Goal: Answer question/provide support: Share knowledge or assist other users

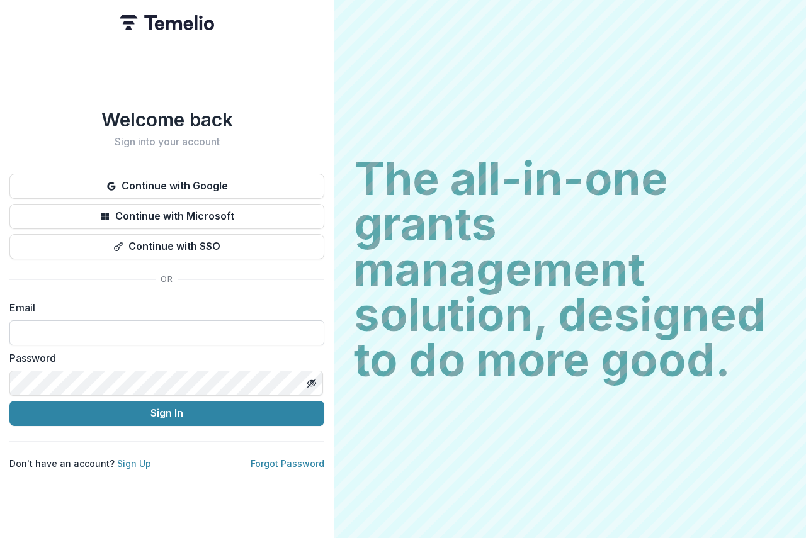
click at [77, 329] on input at bounding box center [166, 333] width 315 height 25
click at [71, 329] on input at bounding box center [166, 333] width 315 height 25
type input "**********"
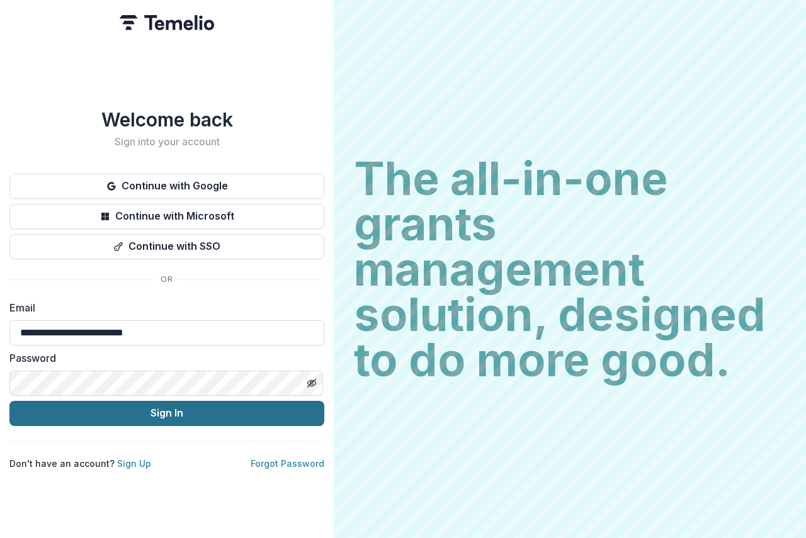
click at [211, 408] on button "Sign In" at bounding box center [166, 413] width 315 height 25
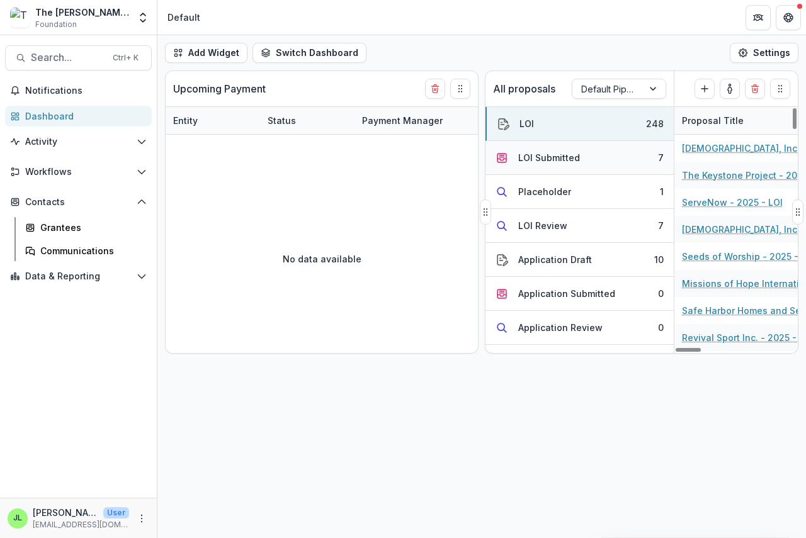
click at [538, 159] on div "LOI Submitted" at bounding box center [549, 157] width 62 height 13
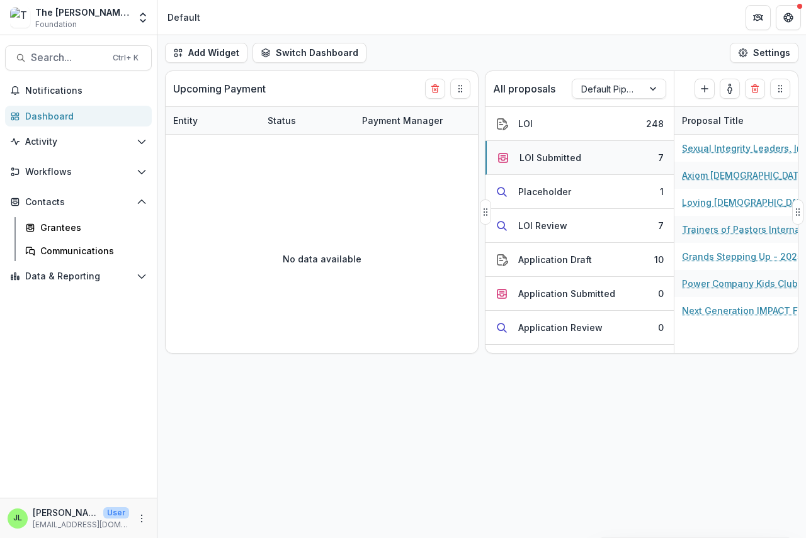
click at [531, 162] on div "LOI Submitted" at bounding box center [550, 157] width 62 height 13
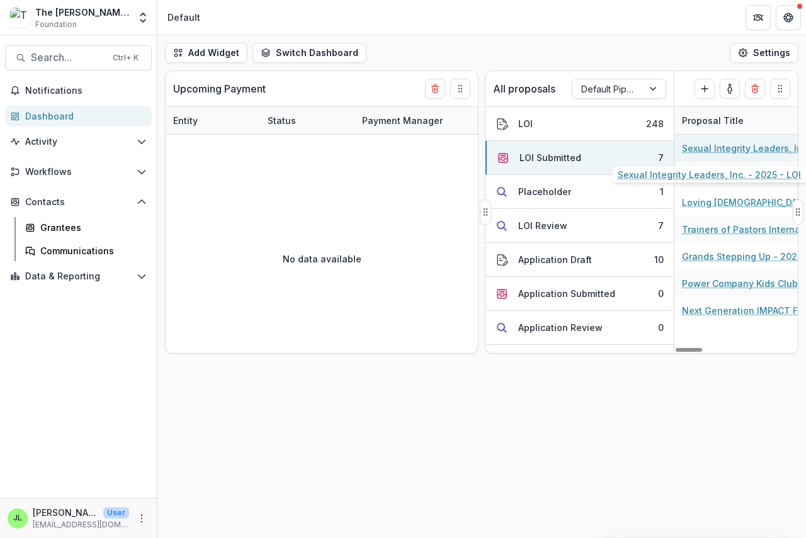
click at [712, 150] on link "Sexual Integrity Leaders, Inc. - 2025 - LOI" at bounding box center [753, 148] width 142 height 13
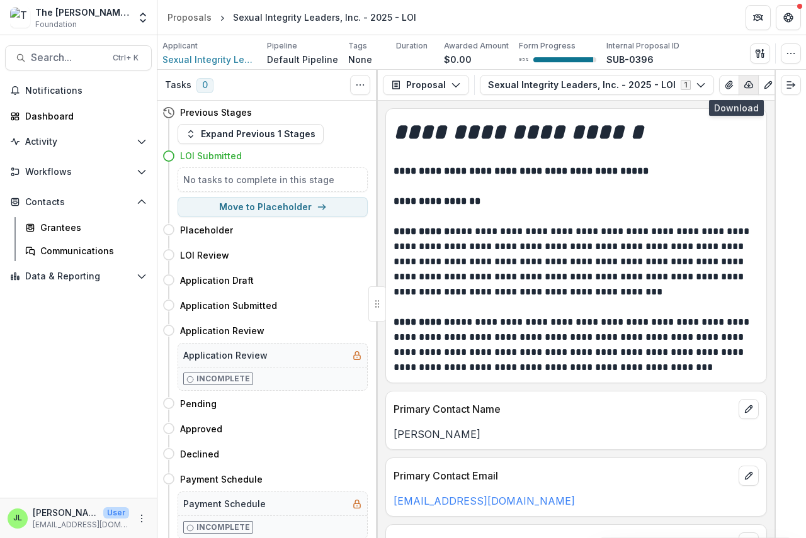
click at [744, 84] on icon "button" at bounding box center [749, 85] width 10 height 10
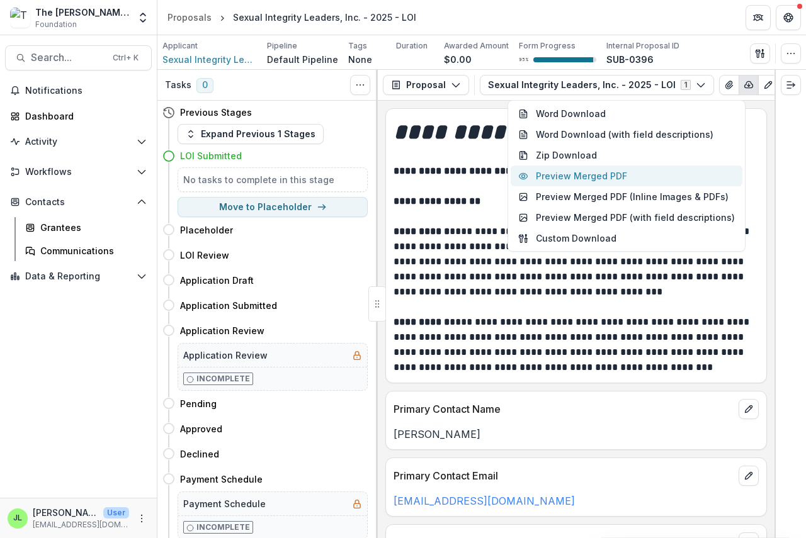
drag, startPoint x: 595, startPoint y: 167, endPoint x: 591, endPoint y: 176, distance: 9.0
click at [591, 176] on button "Preview Merged PDF" at bounding box center [627, 176] width 232 height 21
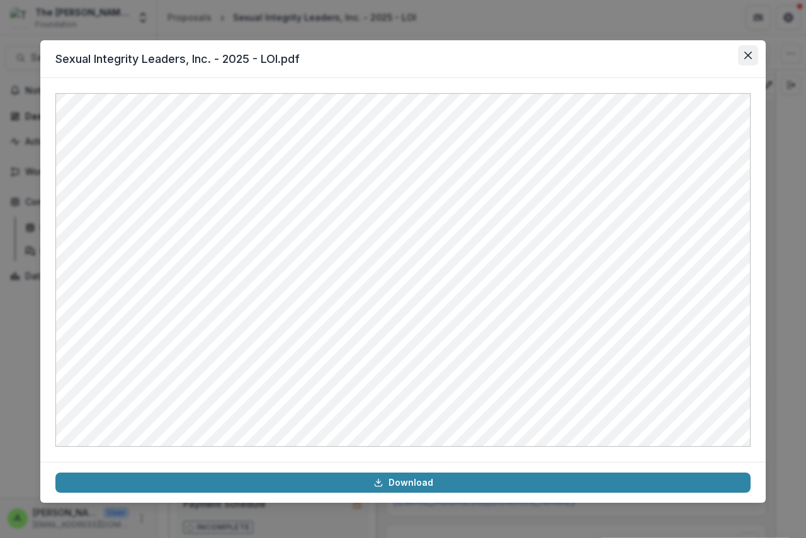
click at [750, 55] on icon "Close" at bounding box center [748, 56] width 8 height 8
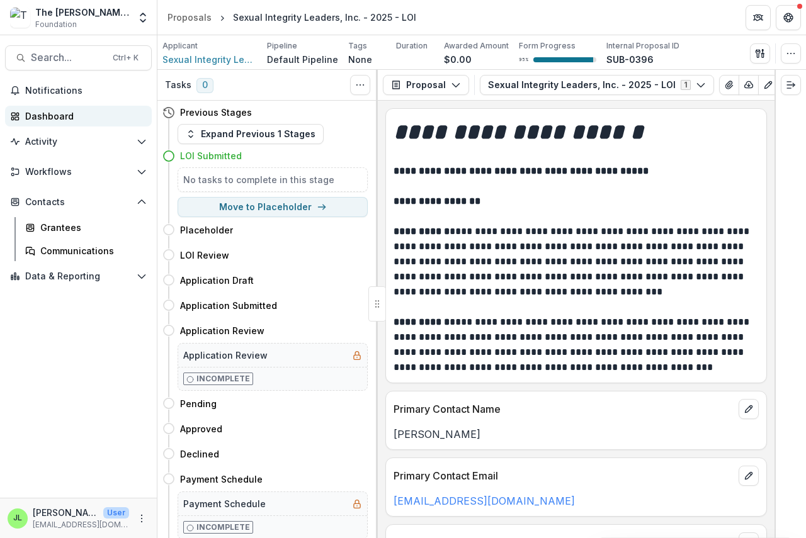
click at [54, 118] on div "Dashboard" at bounding box center [83, 116] width 116 height 13
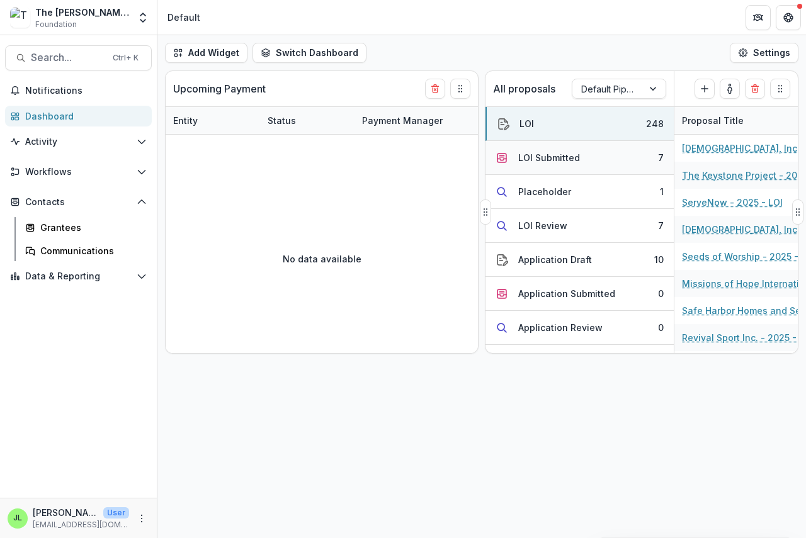
click at [540, 160] on div "LOI Submitted" at bounding box center [549, 157] width 62 height 13
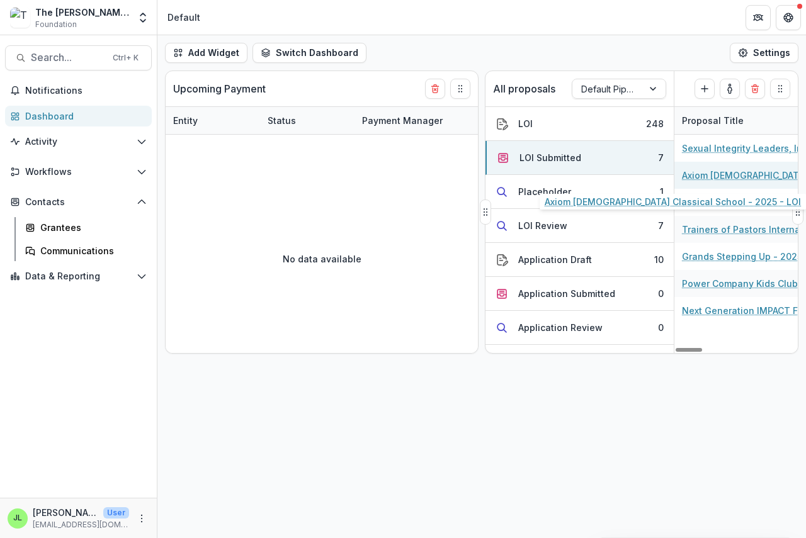
click at [712, 180] on link "Axiom [DEMOGRAPHIC_DATA] Classical School - 2025 - LOI" at bounding box center [753, 175] width 142 height 13
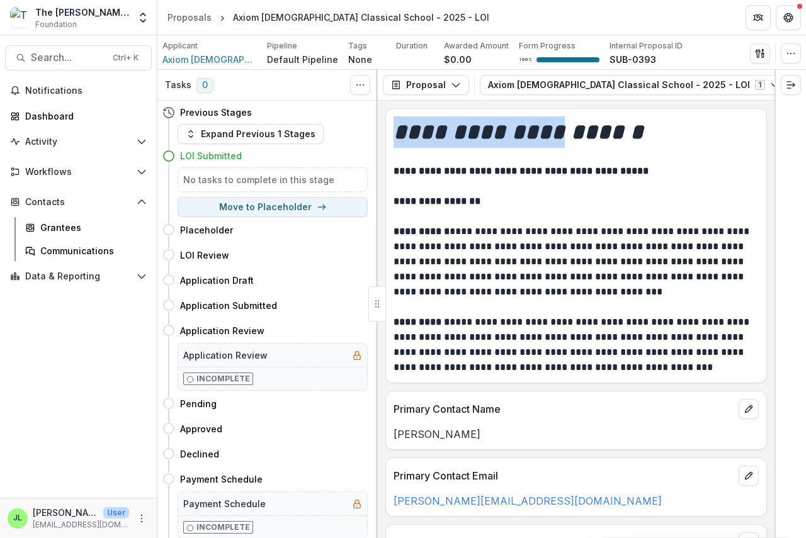
drag, startPoint x: 441, startPoint y: 98, endPoint x: 589, endPoint y: 103, distance: 148.7
click at [579, 103] on div "**********" at bounding box center [576, 304] width 397 height 468
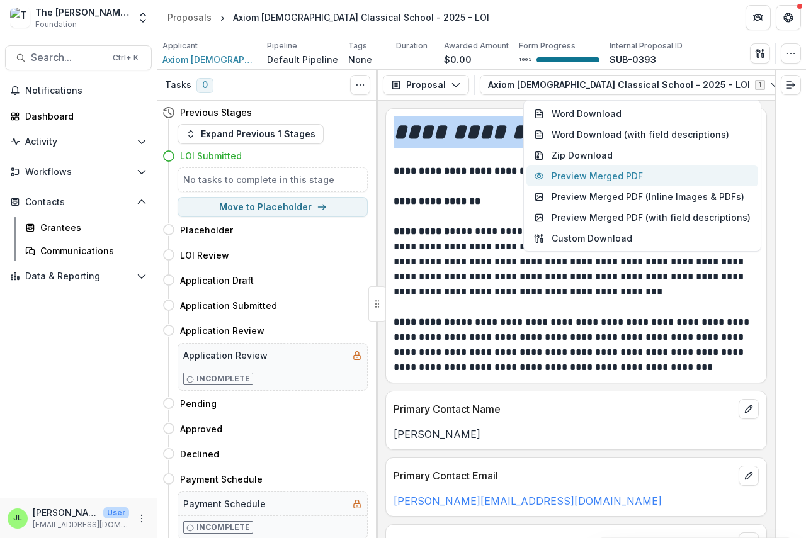
click at [611, 178] on button "Preview Merged PDF" at bounding box center [642, 176] width 232 height 21
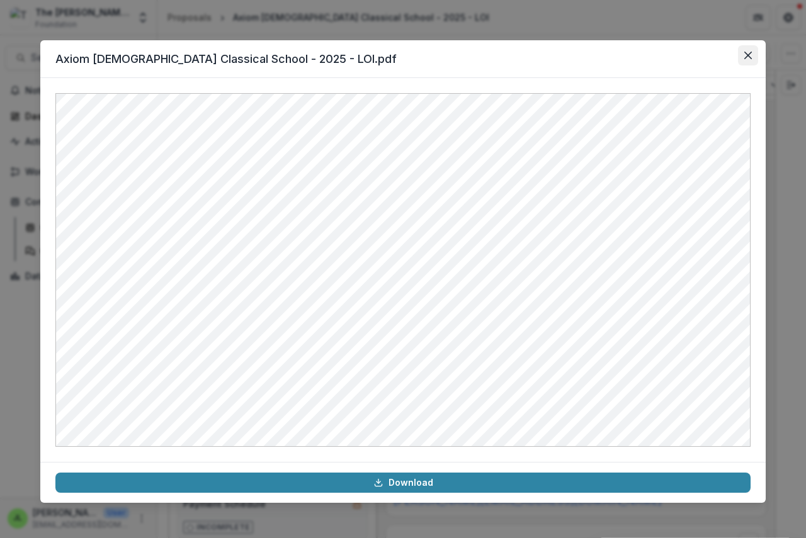
click at [747, 56] on icon "Close" at bounding box center [748, 56] width 8 height 8
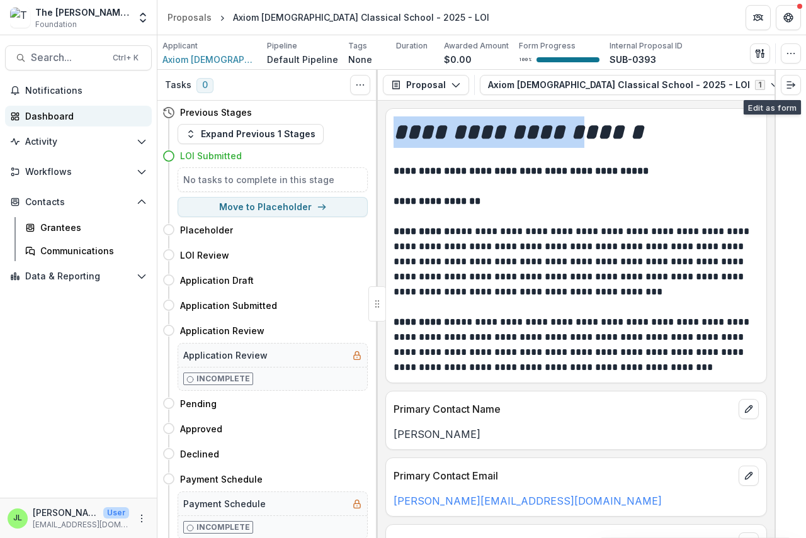
click at [41, 116] on div "Dashboard" at bounding box center [83, 116] width 116 height 13
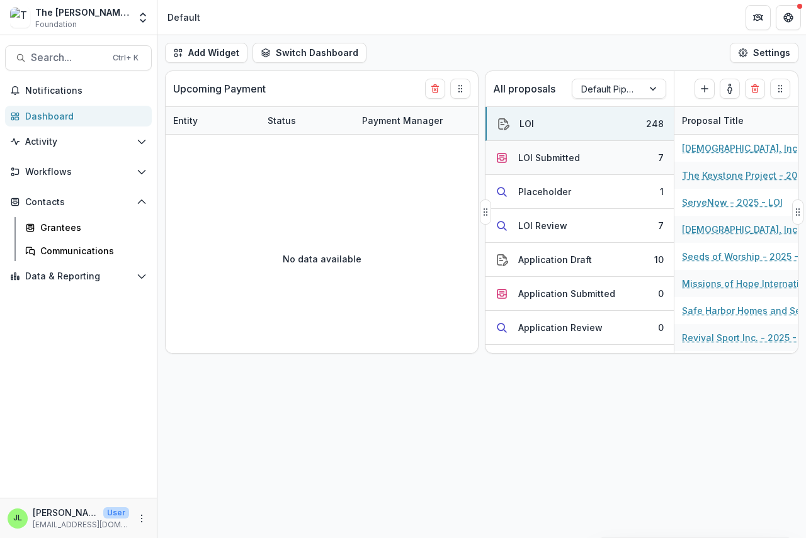
click at [547, 159] on div "LOI Submitted" at bounding box center [549, 157] width 62 height 13
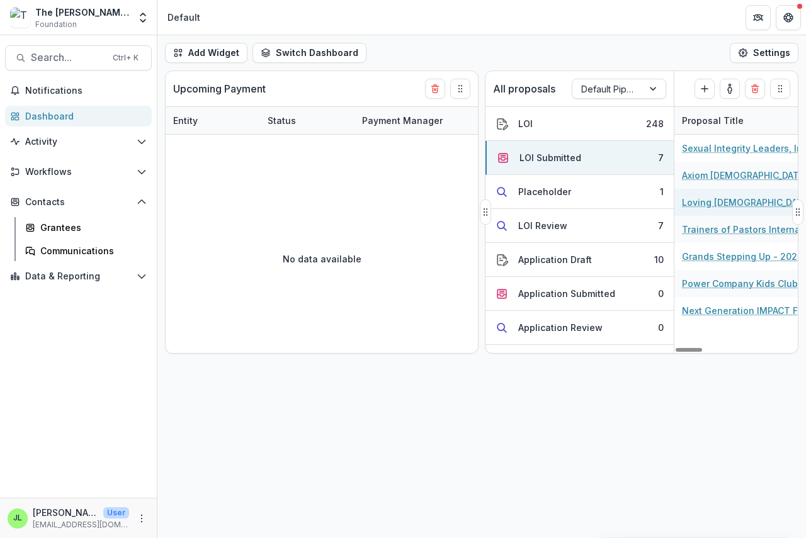
click at [718, 207] on link "Loving [DEMOGRAPHIC_DATA]'s Children - 2025 - LOI" at bounding box center [753, 202] width 142 height 13
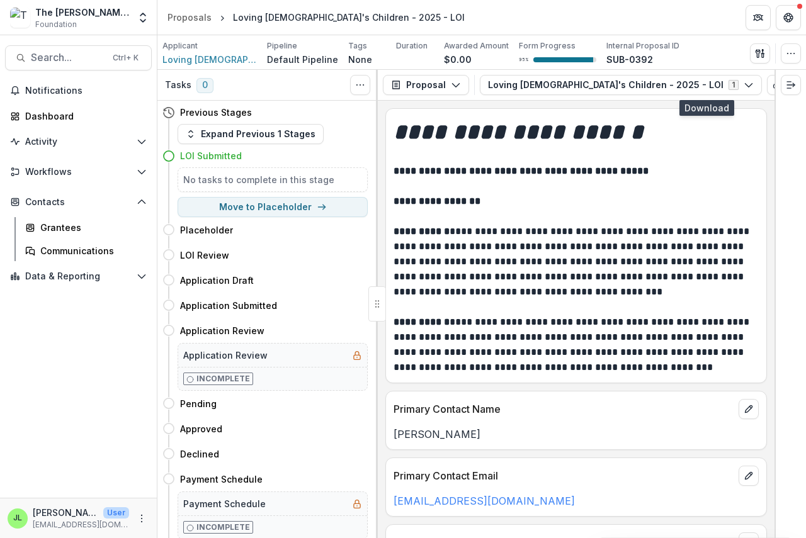
click at [792, 83] on icon "button" at bounding box center [797, 85] width 10 height 10
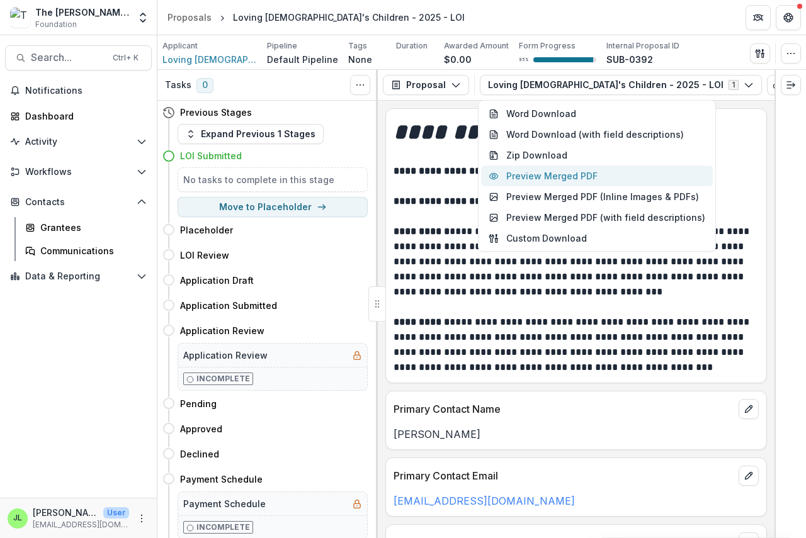
click at [581, 173] on button "Preview Merged PDF" at bounding box center [597, 176] width 232 height 21
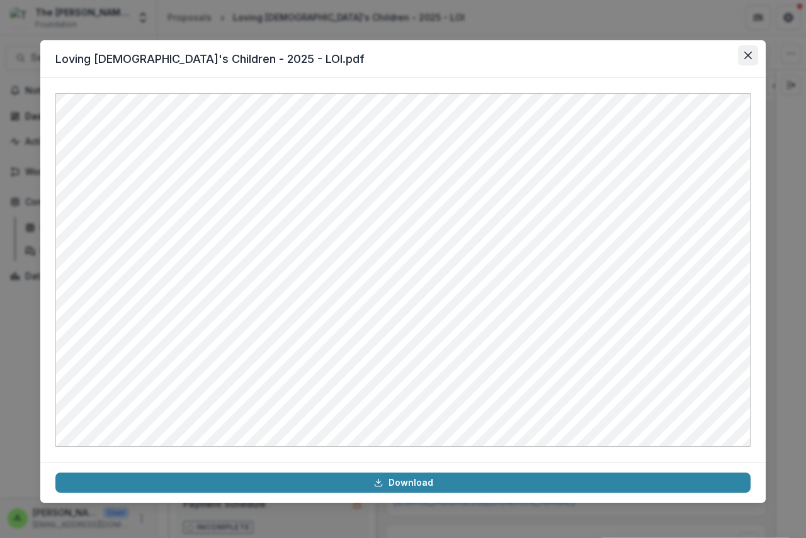
click at [747, 54] on icon "Close" at bounding box center [748, 56] width 8 height 8
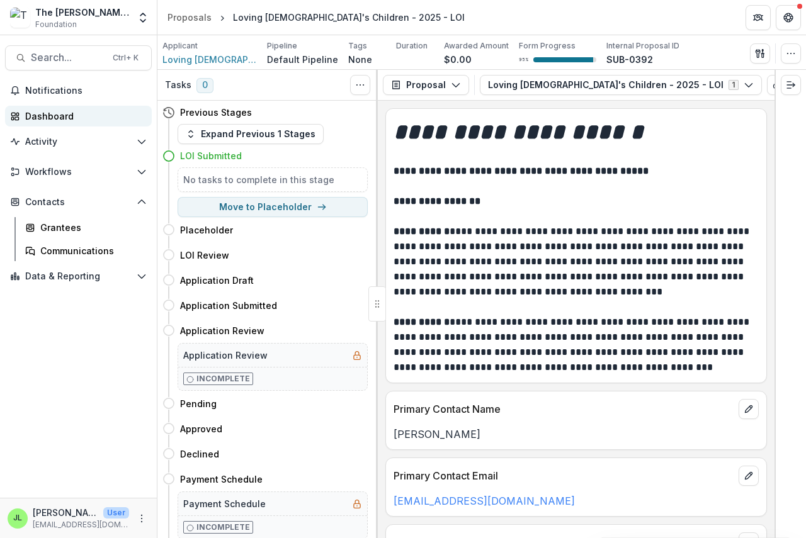
click at [30, 116] on div "Dashboard" at bounding box center [83, 116] width 116 height 13
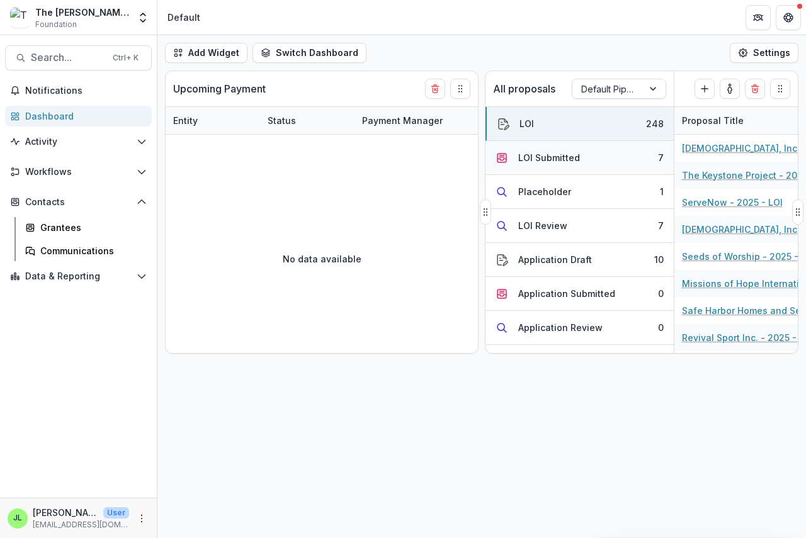
click at [543, 159] on div "LOI Submitted" at bounding box center [549, 157] width 62 height 13
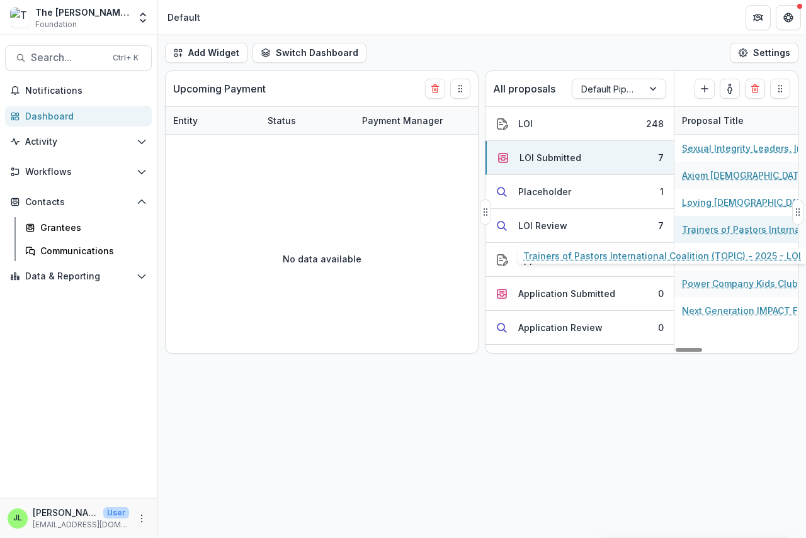
click at [709, 233] on link "Trainers of Pastors International Coalition (TOPIC) - 2025 - LOI" at bounding box center [753, 229] width 142 height 13
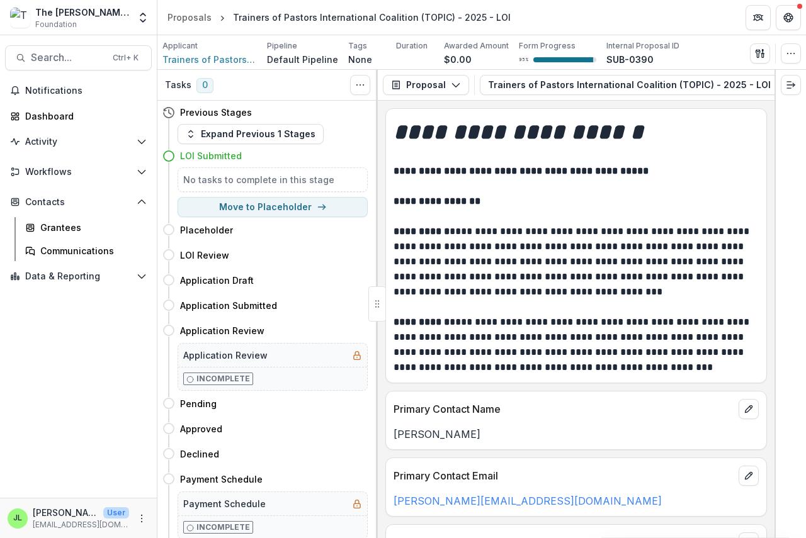
scroll to position [0, 128]
click at [715, 86] on line "button" at bounding box center [715, 85] width 0 height 3
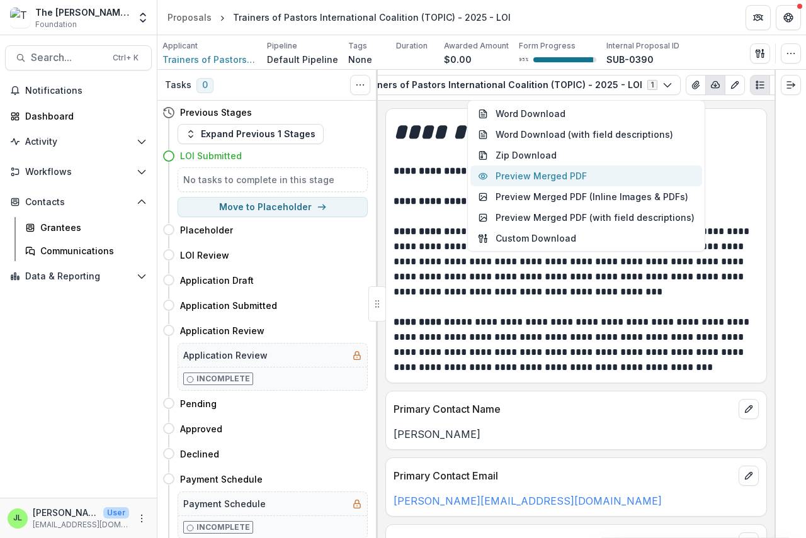
click at [578, 179] on button "Preview Merged PDF" at bounding box center [586, 176] width 232 height 21
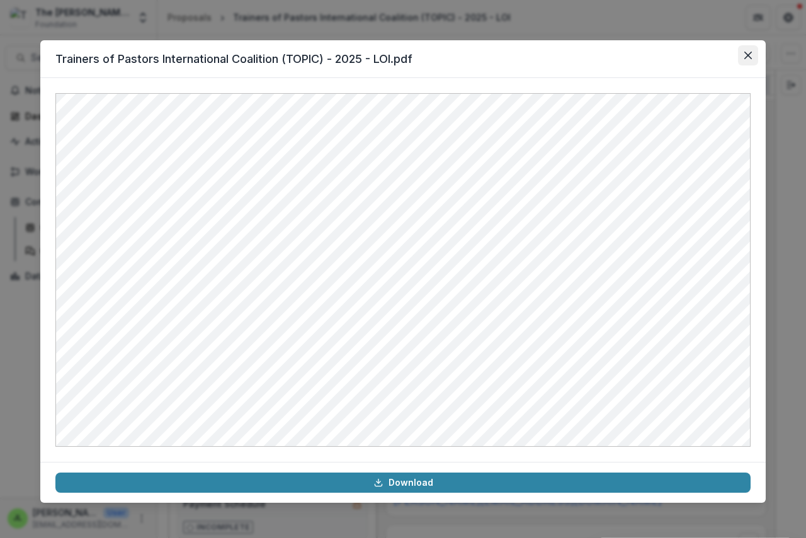
click at [750, 52] on icon "Close" at bounding box center [748, 56] width 8 height 8
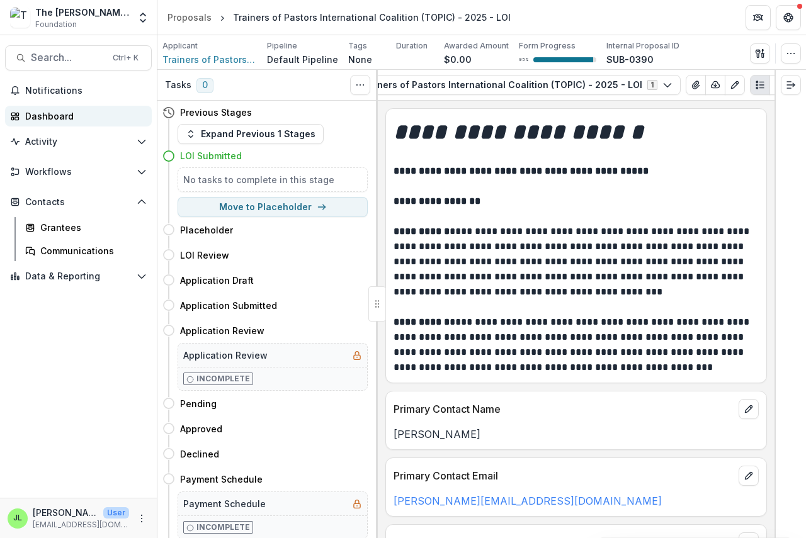
click at [47, 113] on div "Dashboard" at bounding box center [83, 116] width 116 height 13
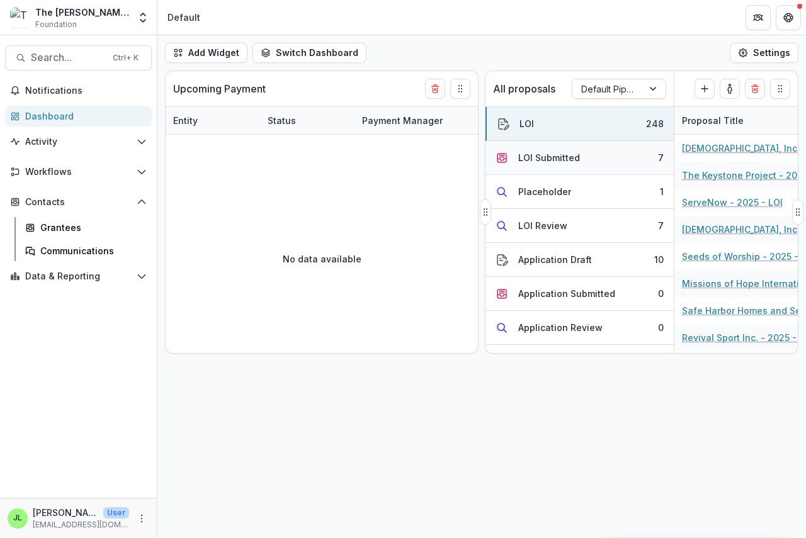
click at [551, 157] on div "LOI Submitted" at bounding box center [549, 157] width 62 height 13
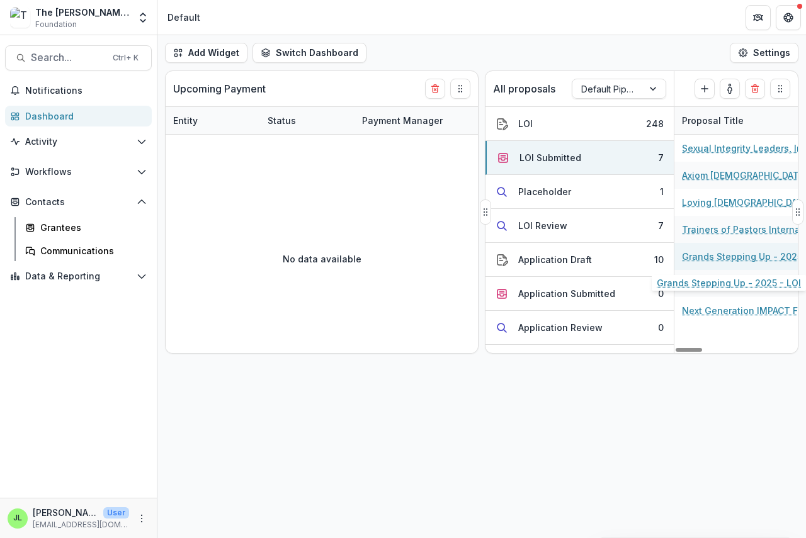
click at [740, 258] on link "Grands Stepping Up - 2025 - LOI" at bounding box center [753, 256] width 142 height 13
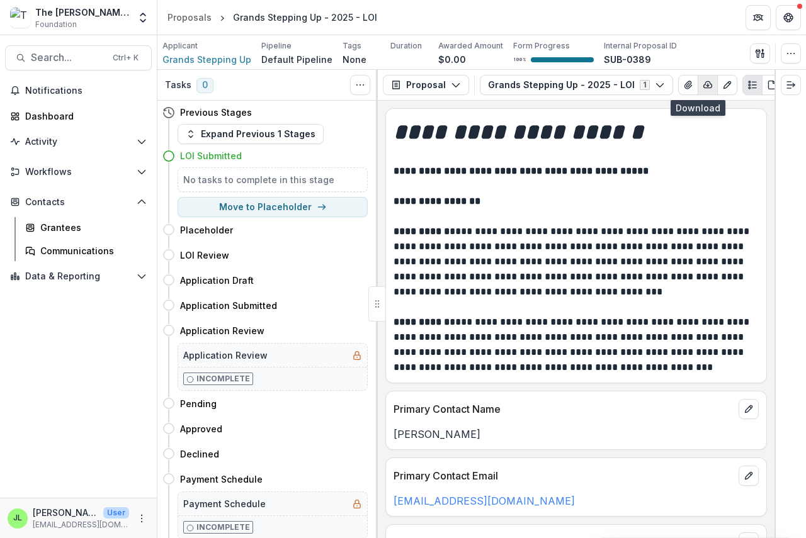
click at [703, 83] on icon "button" at bounding box center [708, 85] width 10 height 10
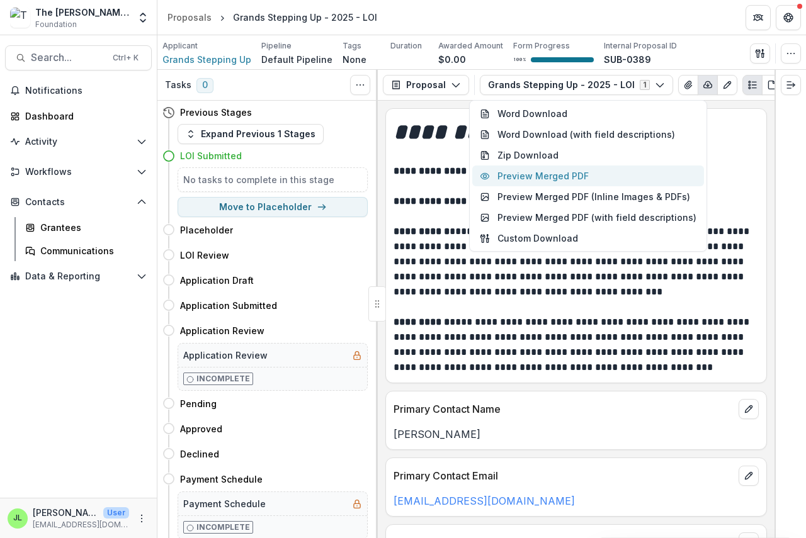
click at [569, 176] on button "Preview Merged PDF" at bounding box center [588, 176] width 232 height 21
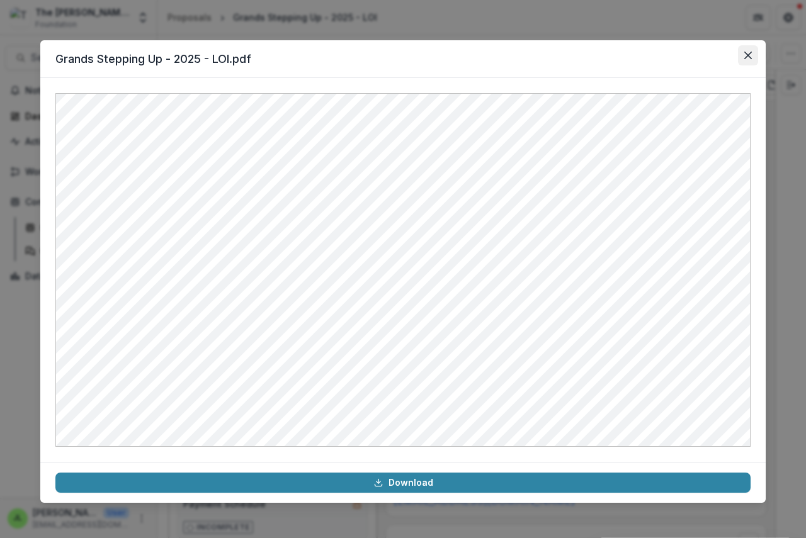
click at [744, 53] on button "Close" at bounding box center [748, 55] width 20 height 20
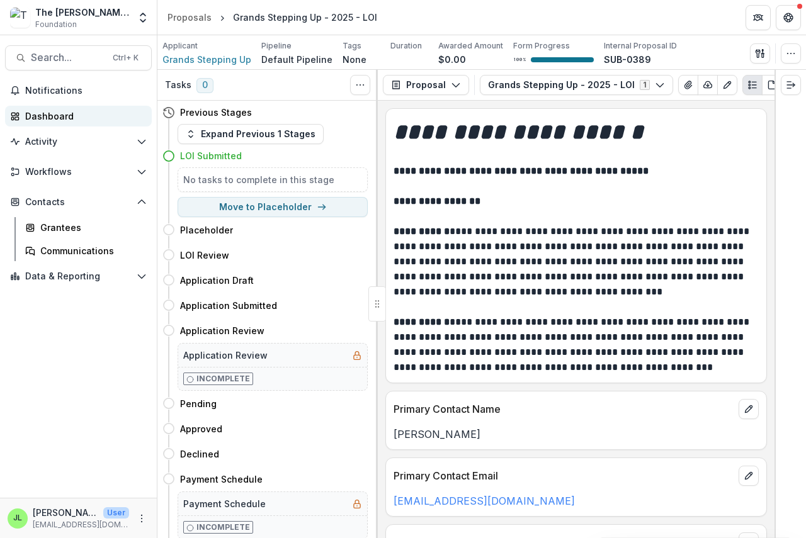
click at [42, 116] on div "Dashboard" at bounding box center [83, 116] width 116 height 13
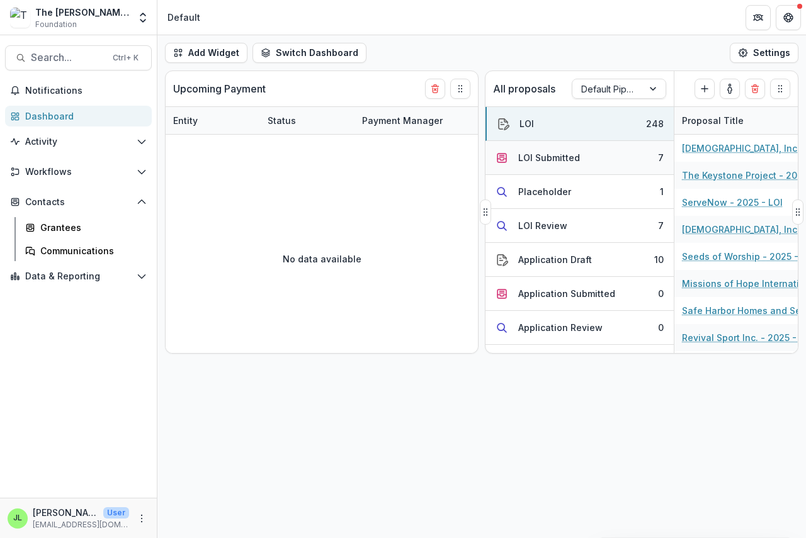
click at [552, 156] on div "LOI Submitted" at bounding box center [549, 157] width 62 height 13
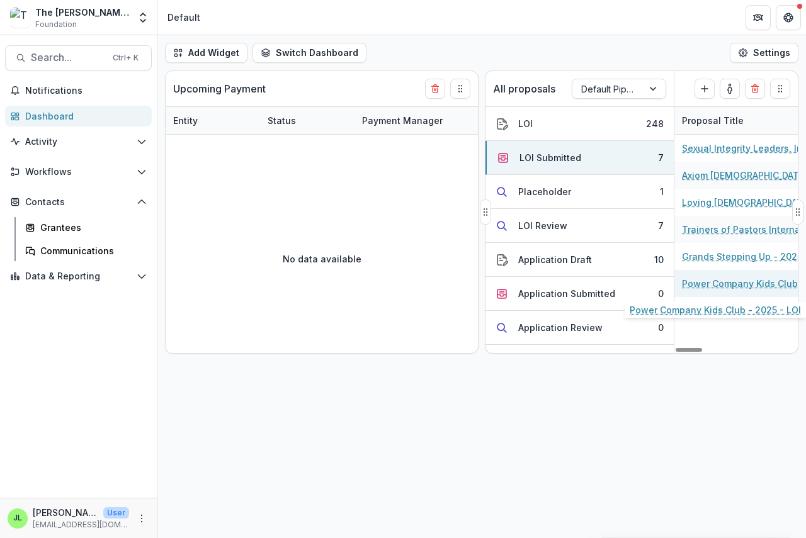
click at [732, 285] on link "Power Company Kids Club - 2025 - LOI" at bounding box center [753, 283] width 142 height 13
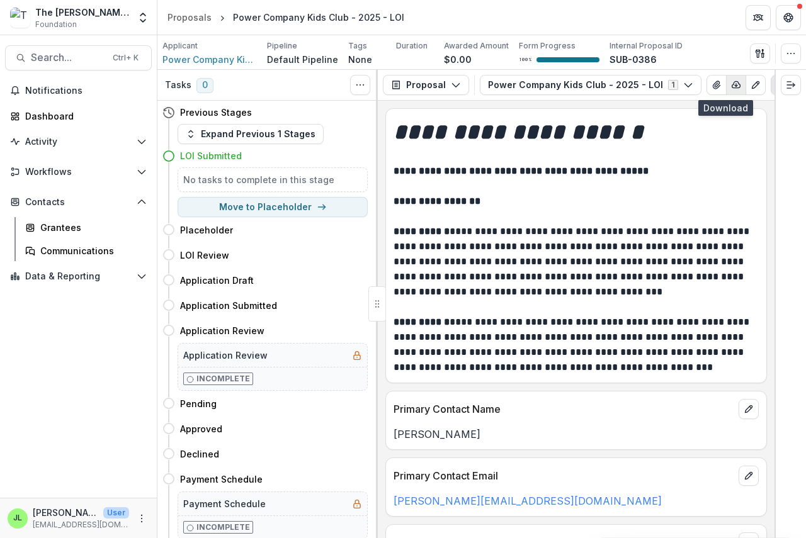
click at [731, 87] on icon "button" at bounding box center [736, 85] width 10 height 10
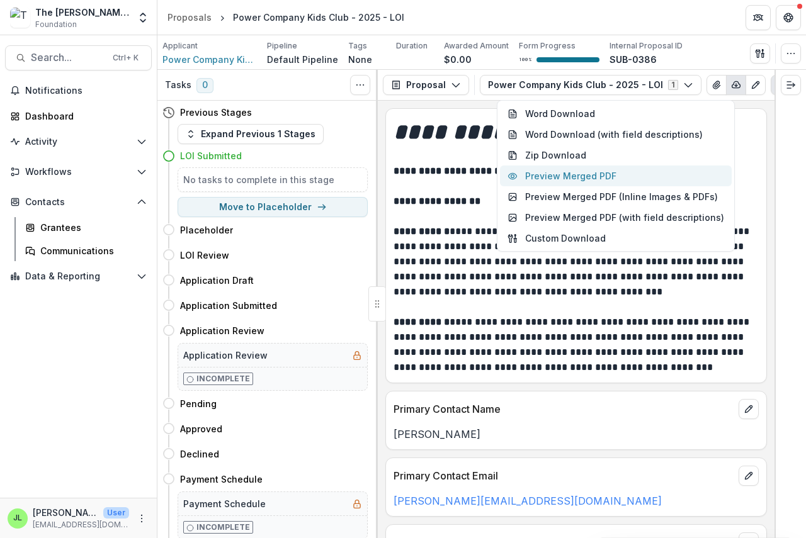
click at [609, 179] on button "Preview Merged PDF" at bounding box center [616, 176] width 232 height 21
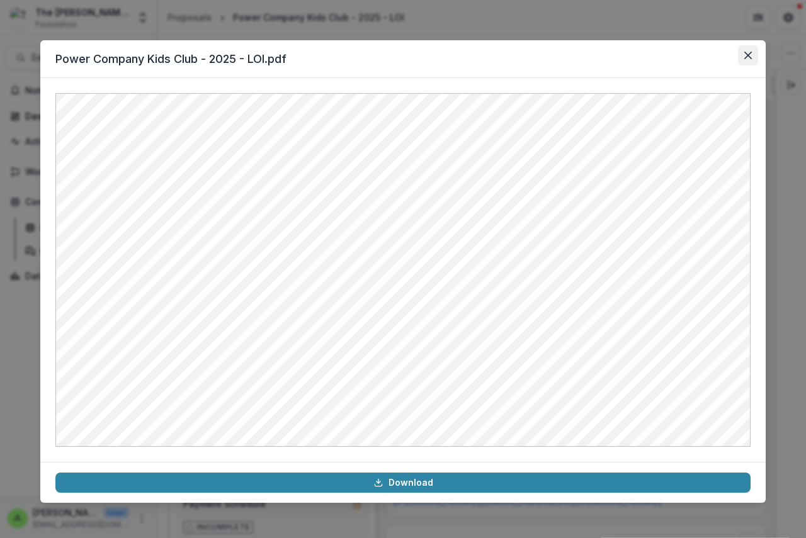
click at [752, 57] on button "Close" at bounding box center [748, 55] width 20 height 20
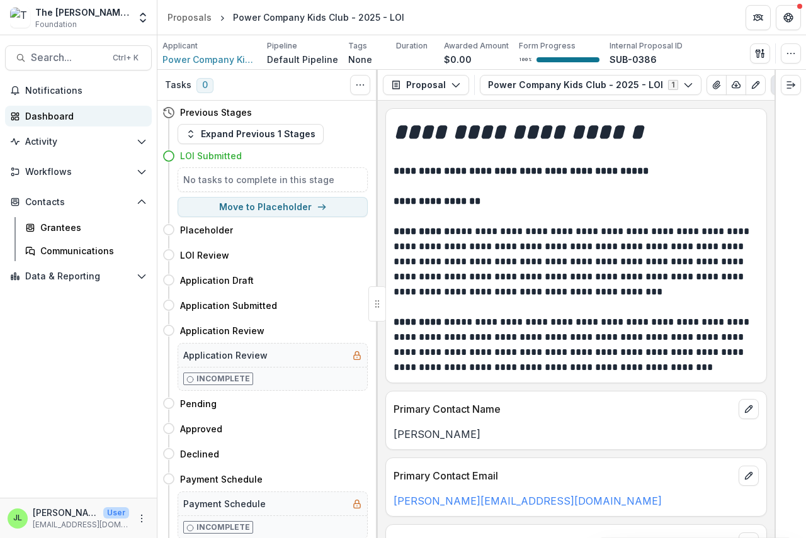
click at [37, 118] on div "Dashboard" at bounding box center [83, 116] width 116 height 13
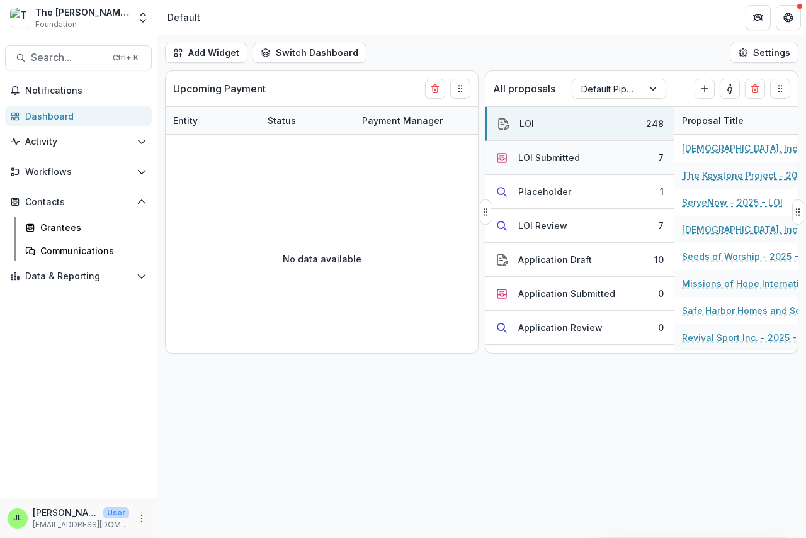
click at [551, 157] on div "LOI Submitted" at bounding box center [549, 157] width 62 height 13
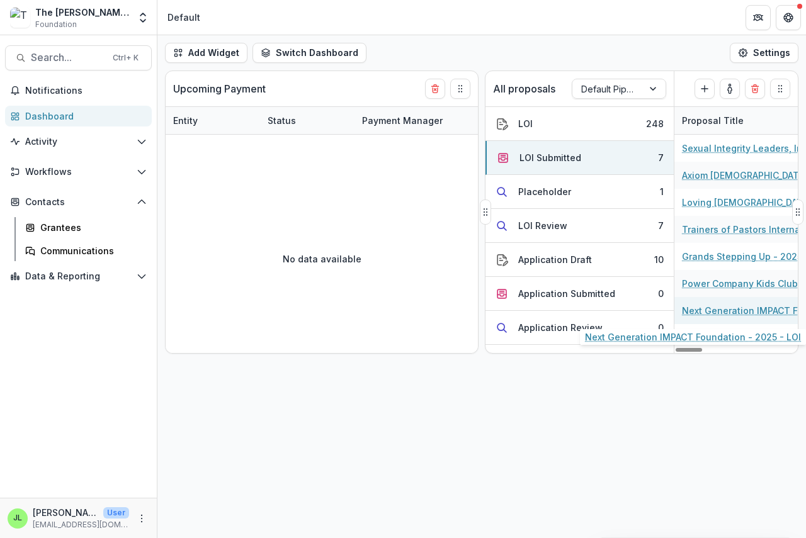
click at [730, 310] on link "Next Generation IMPACT Foundation - 2025 - LOI" at bounding box center [753, 310] width 142 height 13
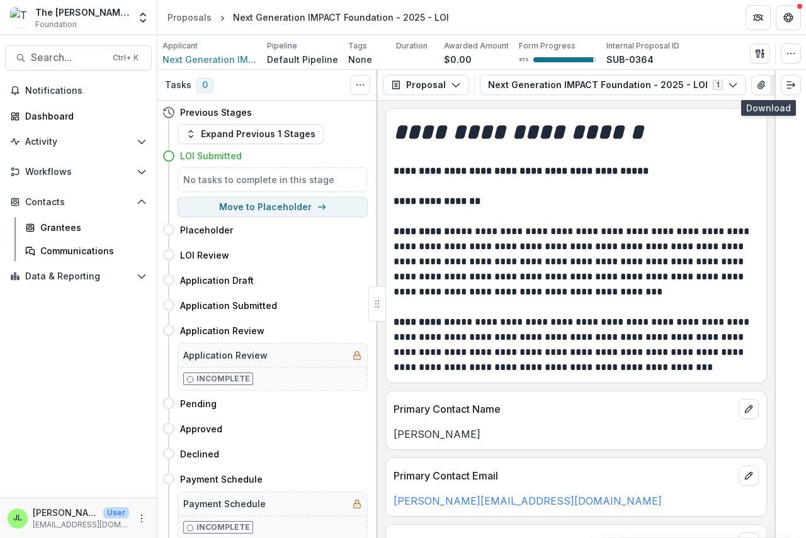
click at [781, 84] on line "button" at bounding box center [781, 85] width 0 height 3
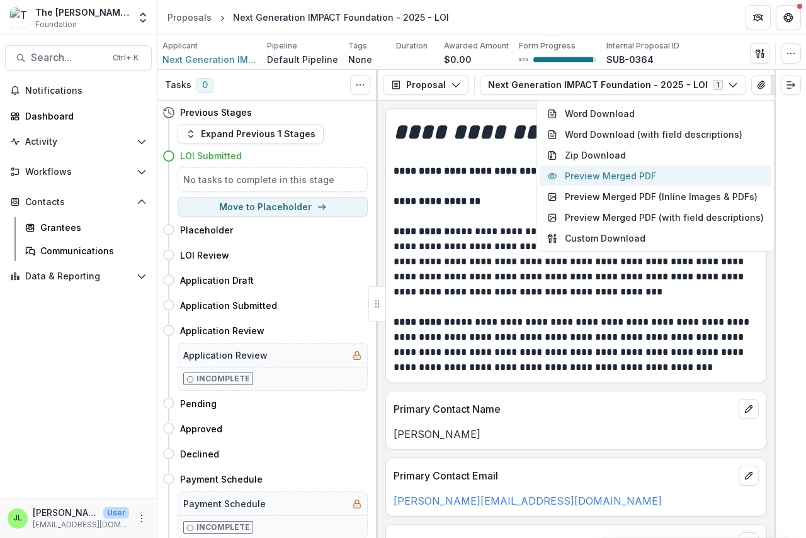
click at [654, 173] on button "Preview Merged PDF" at bounding box center [656, 176] width 232 height 21
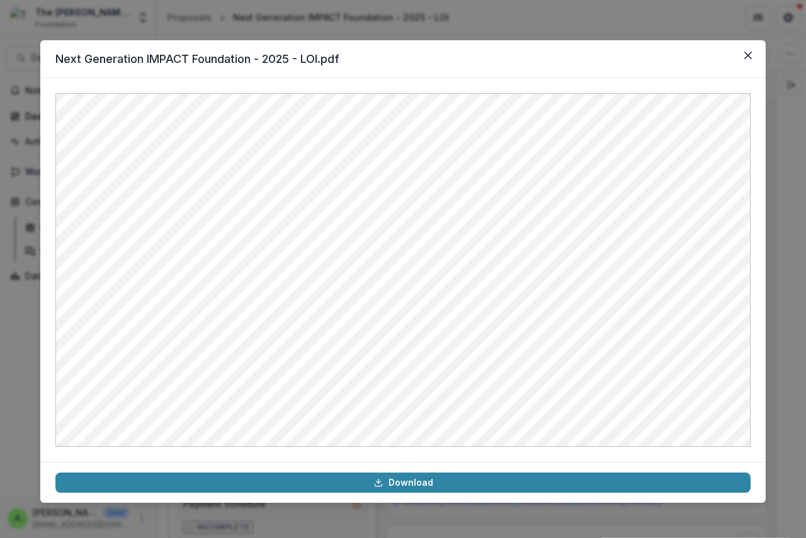
drag, startPoint x: 747, startPoint y: 53, endPoint x: 756, endPoint y: 77, distance: 26.1
click at [756, 77] on section "Next Generation IMPACT Foundation - 2025 - LOI.pdf Download" at bounding box center [402, 271] width 725 height 463
drag, startPoint x: 742, startPoint y: 48, endPoint x: 749, endPoint y: 53, distance: 8.1
click at [749, 53] on button "Close" at bounding box center [748, 55] width 20 height 20
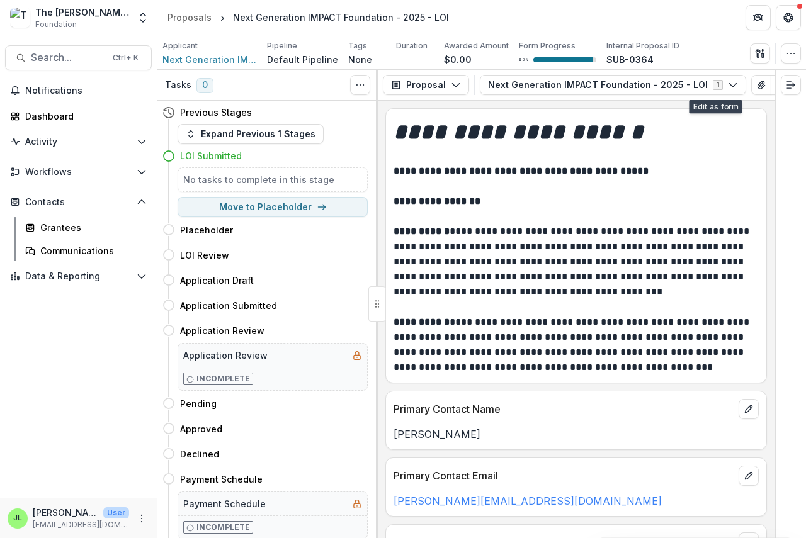
scroll to position [0, 72]
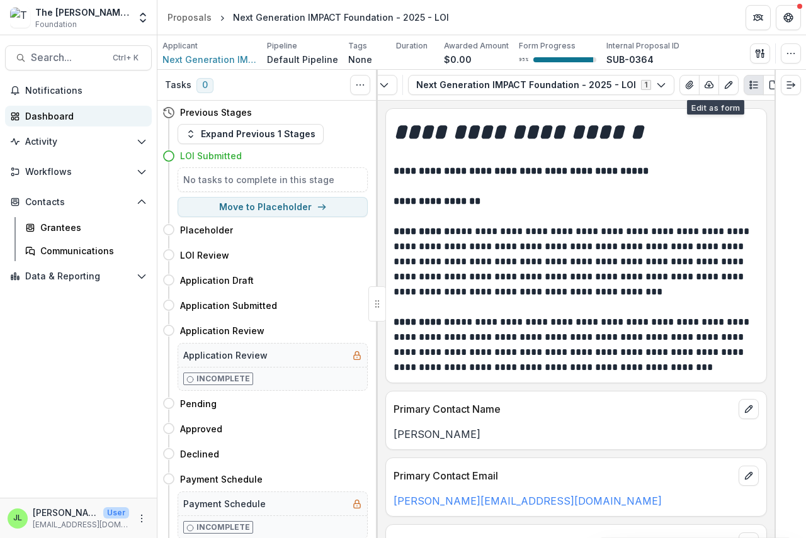
click at [25, 116] on link "Dashboard" at bounding box center [78, 116] width 147 height 21
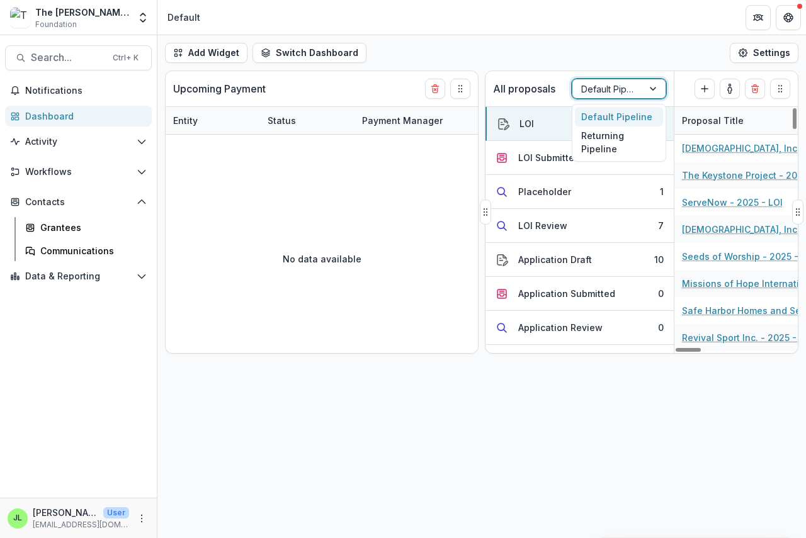
click at [606, 93] on div at bounding box center [607, 89] width 53 height 16
click at [603, 144] on div "Returning Pipeline" at bounding box center [619, 143] width 88 height 33
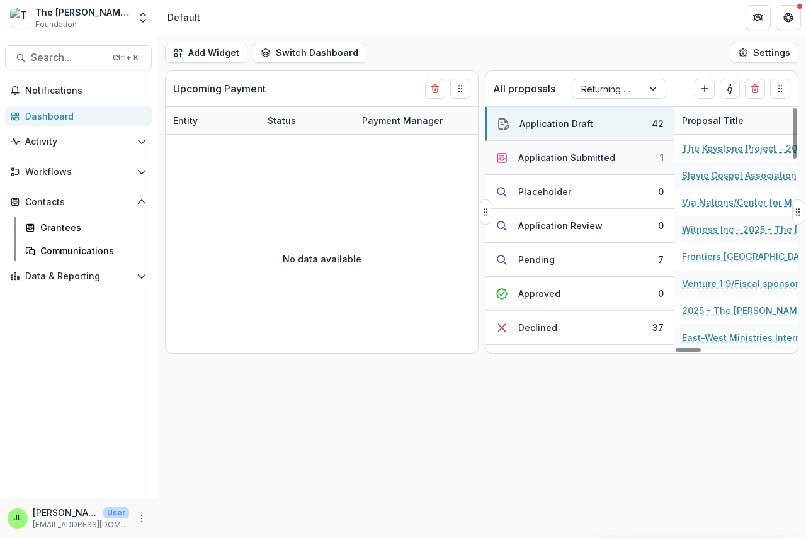
click at [538, 158] on div "Application Submitted" at bounding box center [566, 157] width 97 height 13
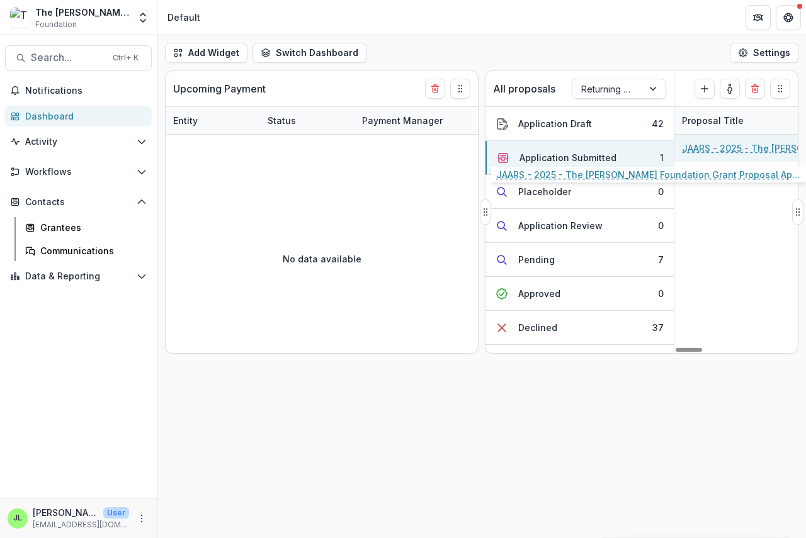
click at [705, 148] on link "JAARS - 2025 - The [PERSON_NAME] Foundation Grant Proposal Application" at bounding box center [753, 148] width 142 height 13
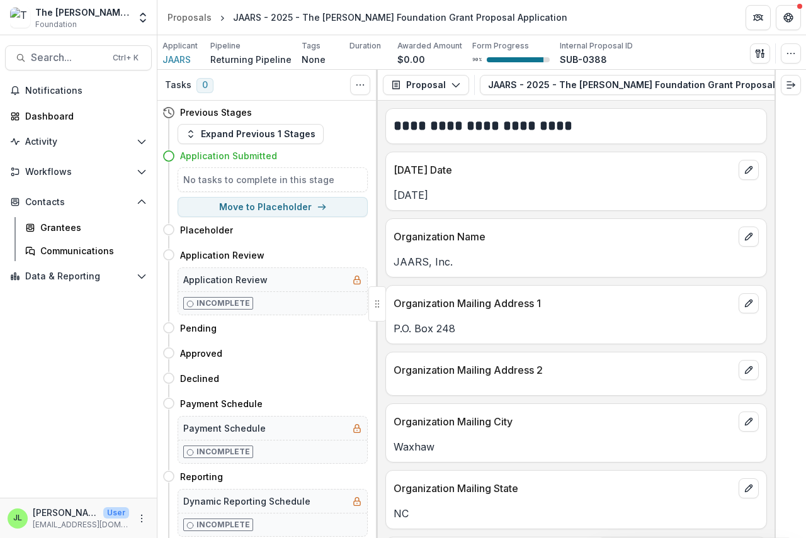
click at [453, 98] on div "Proposal Proposal Payments Reports Grant Agreements Board Summaries Bank Detail…" at bounding box center [576, 85] width 397 height 31
click at [753, 82] on icon "button" at bounding box center [758, 85] width 10 height 10
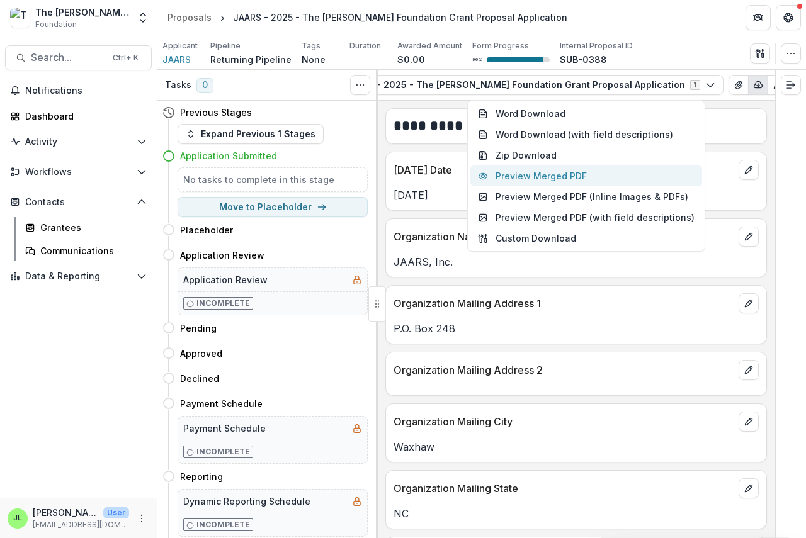
click at [582, 173] on button "Preview Merged PDF" at bounding box center [586, 176] width 232 height 21
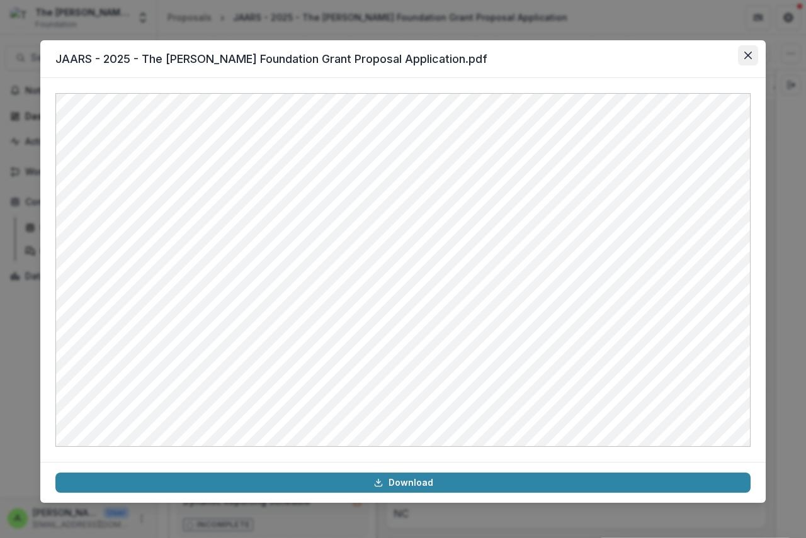
click at [750, 52] on icon "Close" at bounding box center [748, 56] width 8 height 8
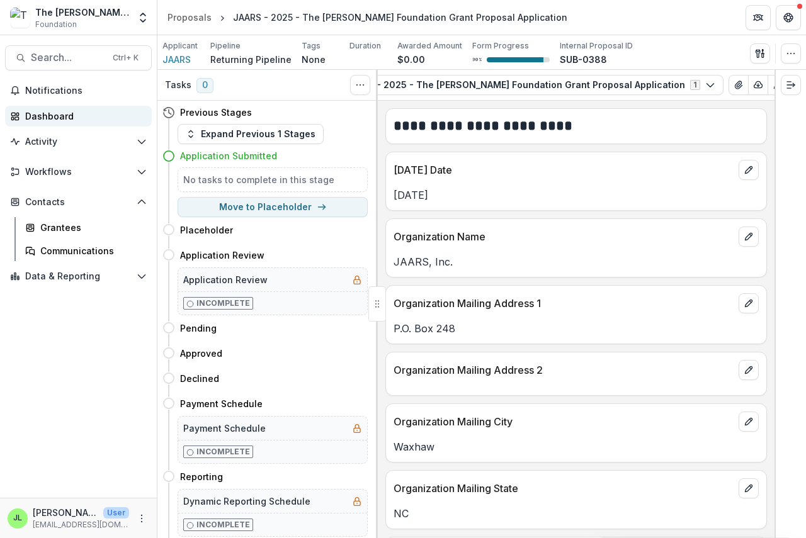
click at [33, 122] on div "Dashboard" at bounding box center [83, 116] width 116 height 13
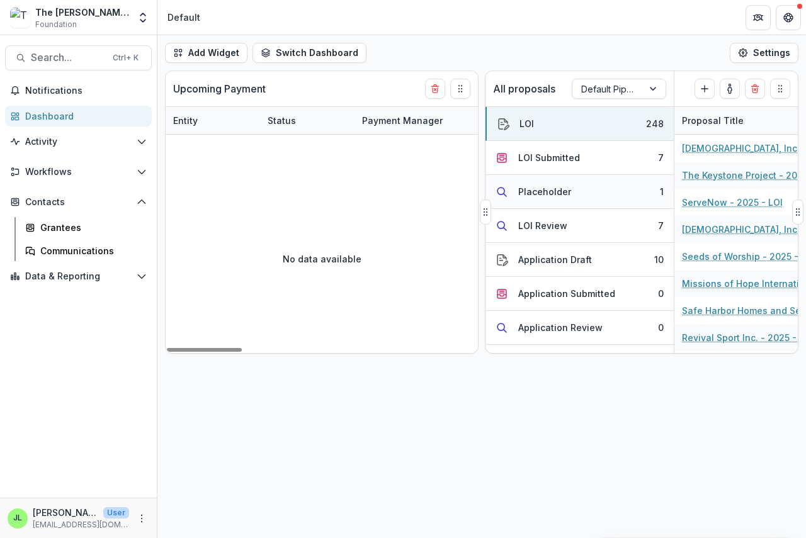
click at [545, 189] on div "Placeholder" at bounding box center [544, 191] width 53 height 13
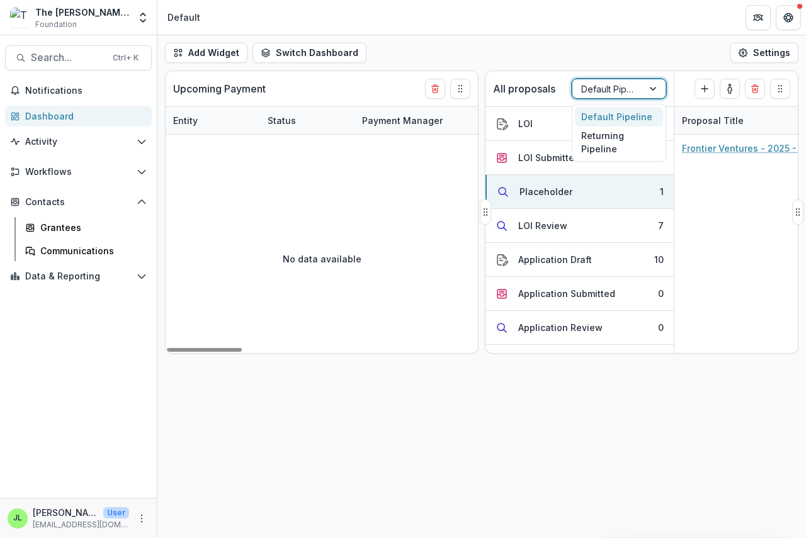
click at [591, 89] on div at bounding box center [607, 89] width 53 height 16
click at [595, 138] on div "Returning Pipeline" at bounding box center [619, 143] width 88 height 33
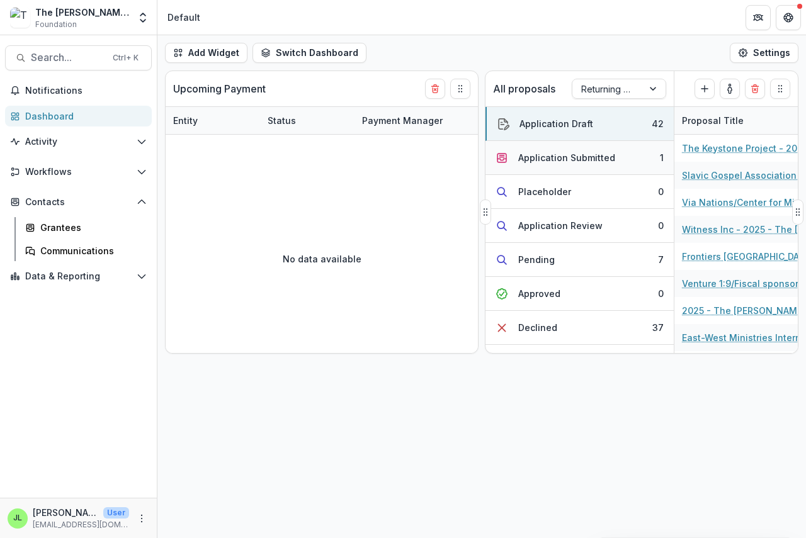
click at [551, 153] on div "Application Submitted" at bounding box center [566, 157] width 97 height 13
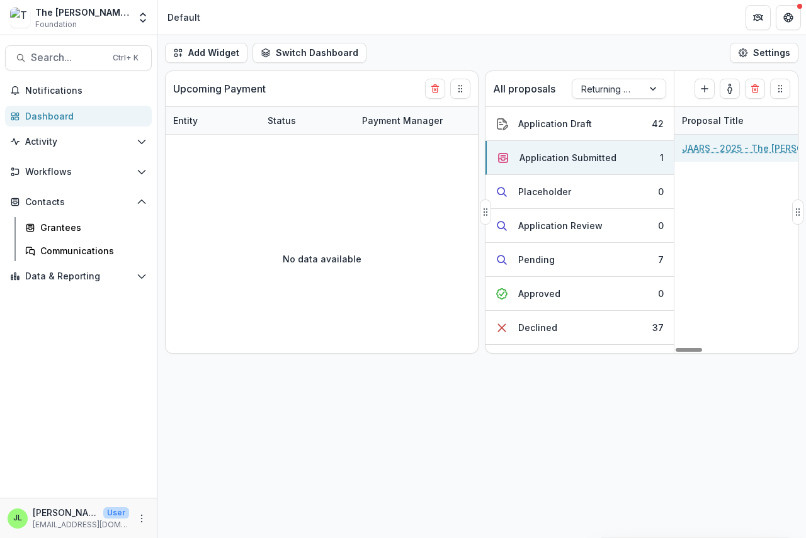
click at [696, 152] on link "JAARS - 2025 - The [PERSON_NAME] Foundation Grant Proposal Application" at bounding box center [753, 148] width 142 height 13
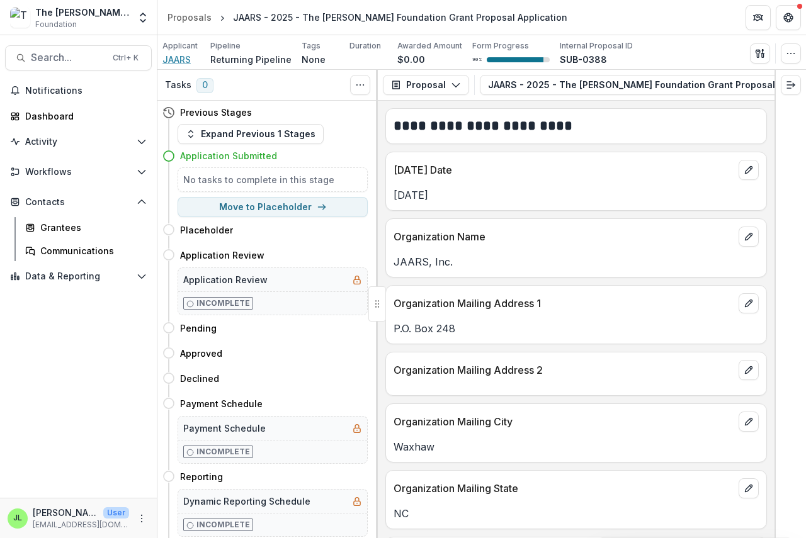
click at [179, 57] on span "JAARS" at bounding box center [176, 59] width 28 height 13
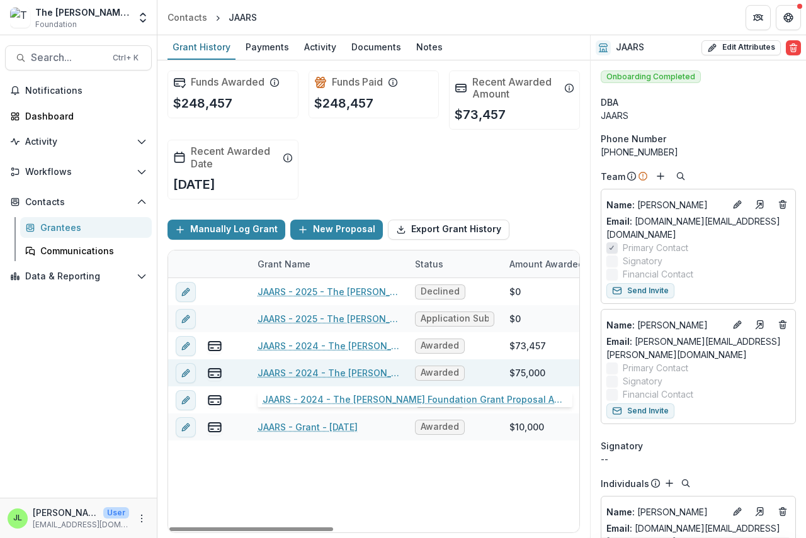
click at [312, 373] on link "JAARS - 2024 - The [PERSON_NAME] Foundation Grant Proposal Application" at bounding box center [329, 372] width 142 height 13
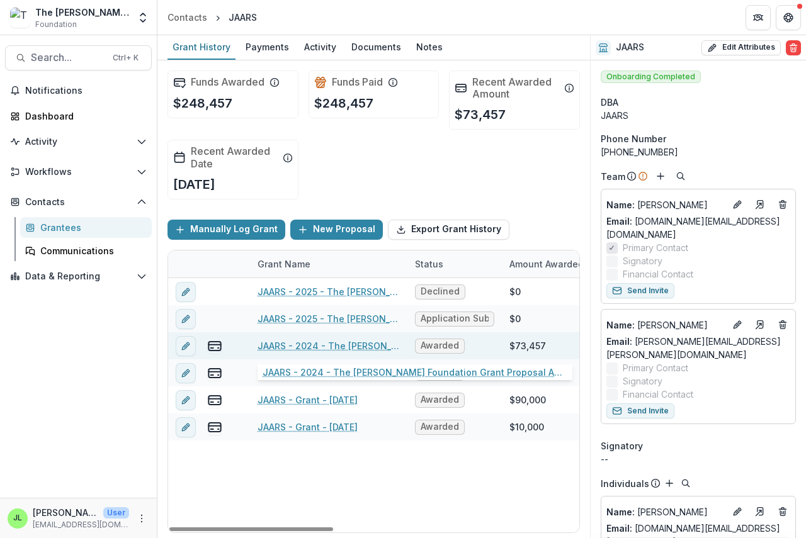
click at [275, 345] on link "JAARS - 2024 - The [PERSON_NAME] Foundation Grant Proposal Application" at bounding box center [329, 345] width 142 height 13
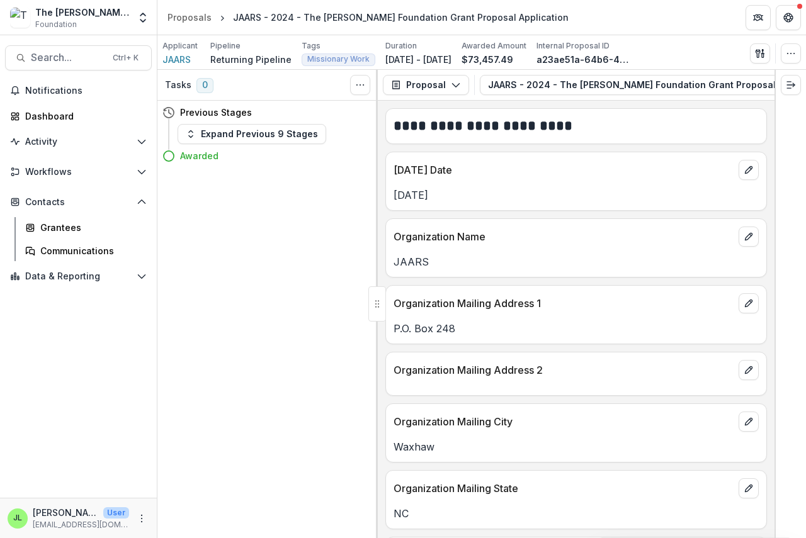
drag, startPoint x: 169, startPoint y: 59, endPoint x: 317, endPoint y: 230, distance: 226.8
click at [317, 230] on div "Tasks 0 Show Cancelled Tasks Previous Stages Expand Previous 9 Stages Awarded" at bounding box center [267, 304] width 220 height 468
click at [40, 120] on div "Dashboard" at bounding box center [83, 116] width 116 height 13
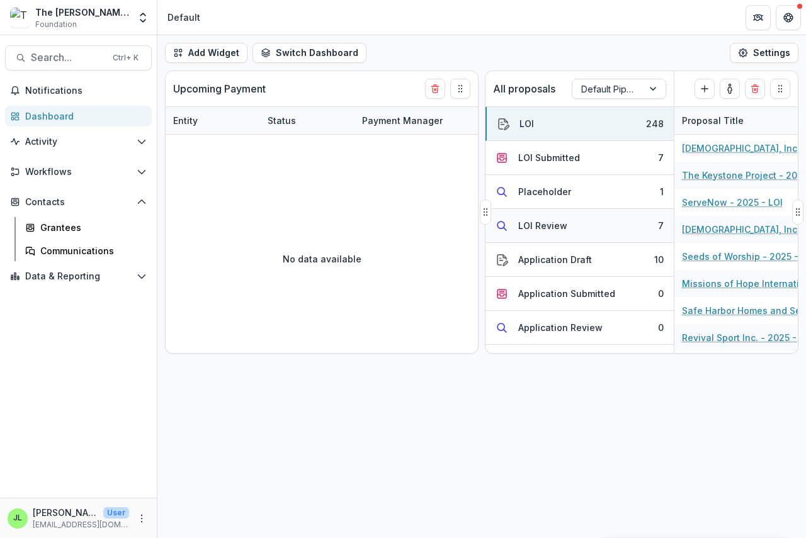
click at [528, 222] on div "LOI Review" at bounding box center [542, 225] width 49 height 13
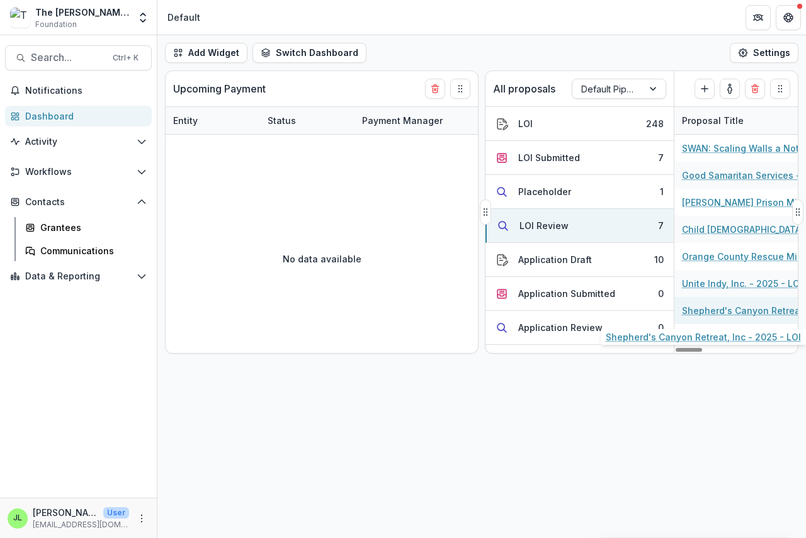
click at [706, 310] on link "Shepherd's Canyon Retreat, Inc - 2025 - LOI" at bounding box center [753, 310] width 142 height 13
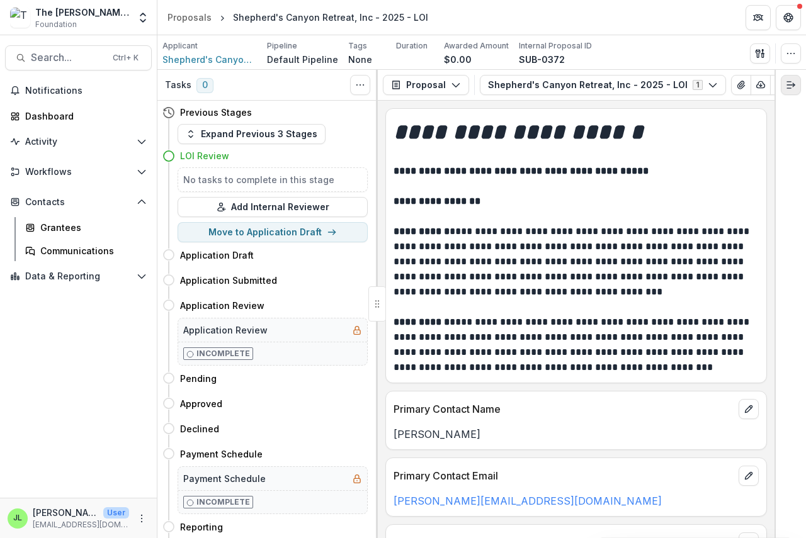
click at [793, 81] on icon "Expand right" at bounding box center [791, 85] width 10 height 10
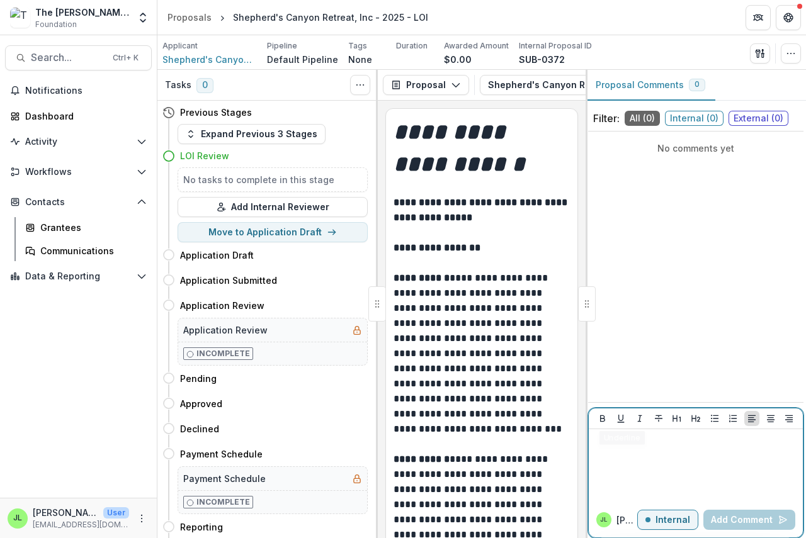
click at [596, 444] on p at bounding box center [696, 441] width 204 height 14
click at [746, 518] on button "Add Comment" at bounding box center [749, 520] width 92 height 20
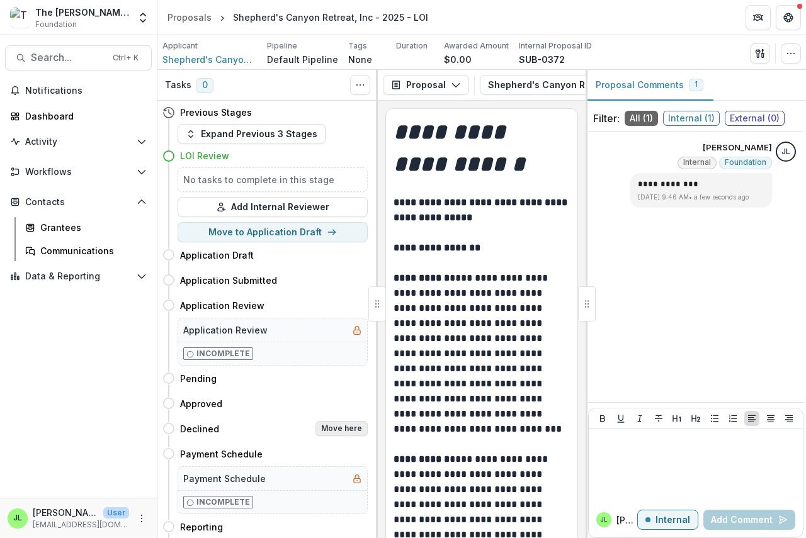
click at [344, 426] on button "Move here" at bounding box center [341, 428] width 52 height 15
select select "********"
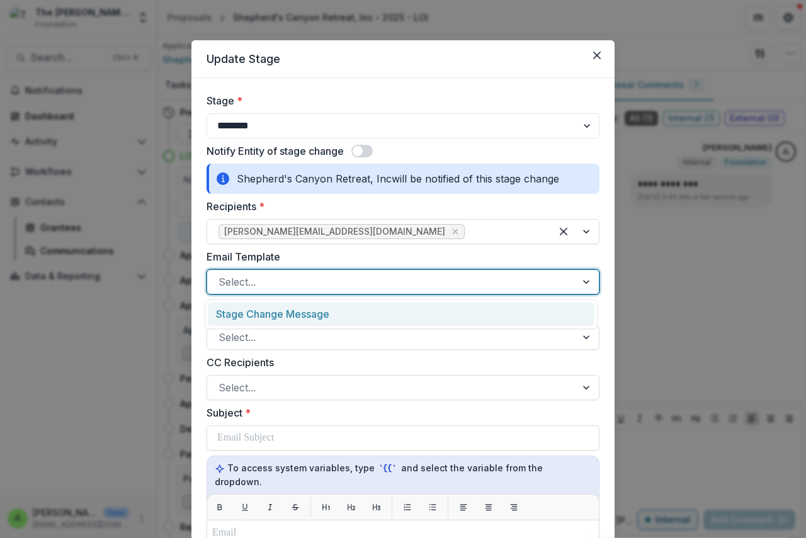
click at [252, 284] on div at bounding box center [391, 282] width 346 height 18
click at [256, 309] on div "Stage Change Message" at bounding box center [401, 314] width 387 height 23
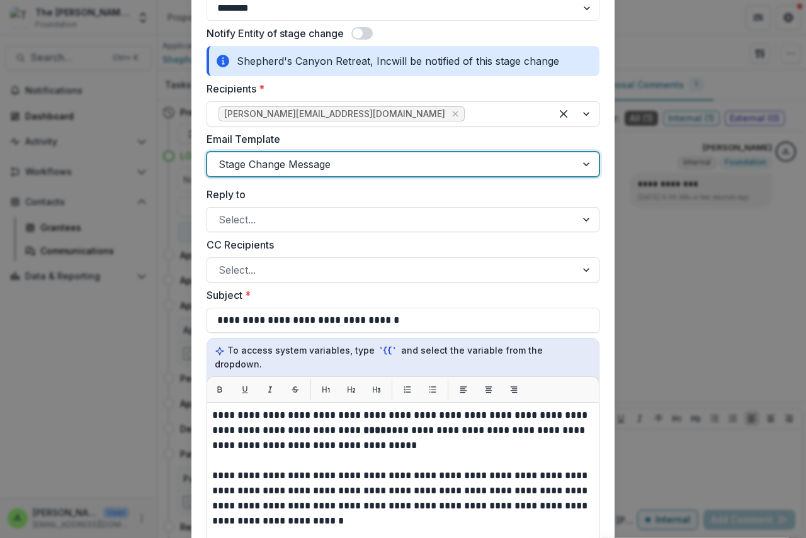
scroll to position [252, 0]
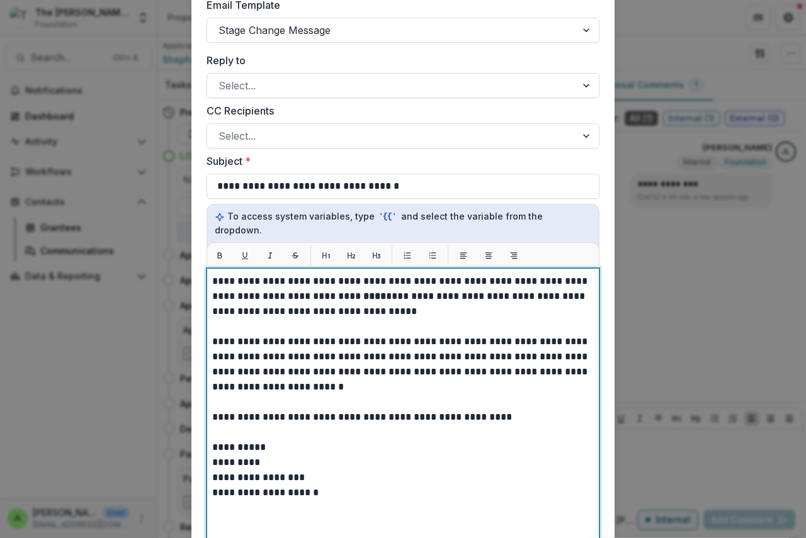
click at [363, 292] on strong "****" at bounding box center [374, 296] width 23 height 9
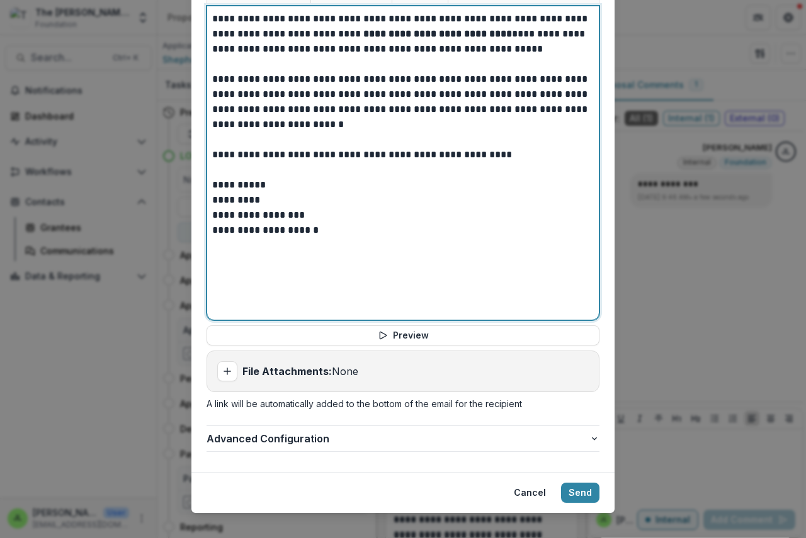
scroll to position [516, 0]
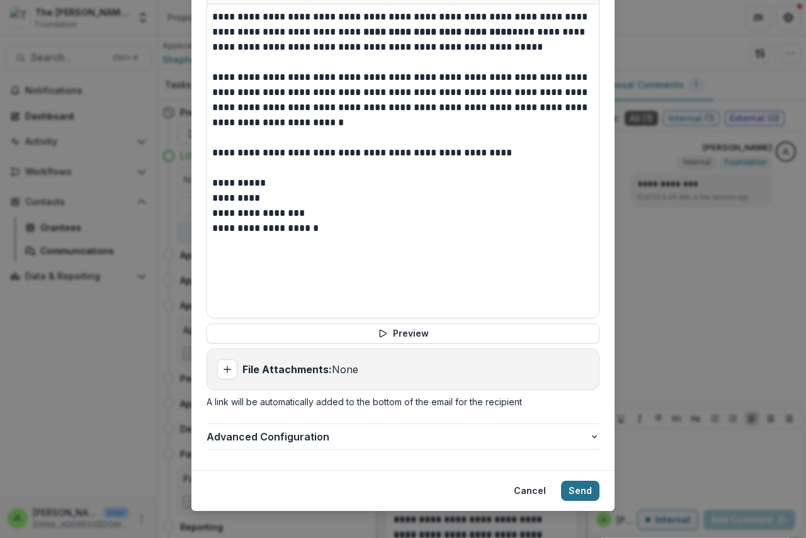
click at [567, 481] on button "Send" at bounding box center [580, 491] width 38 height 20
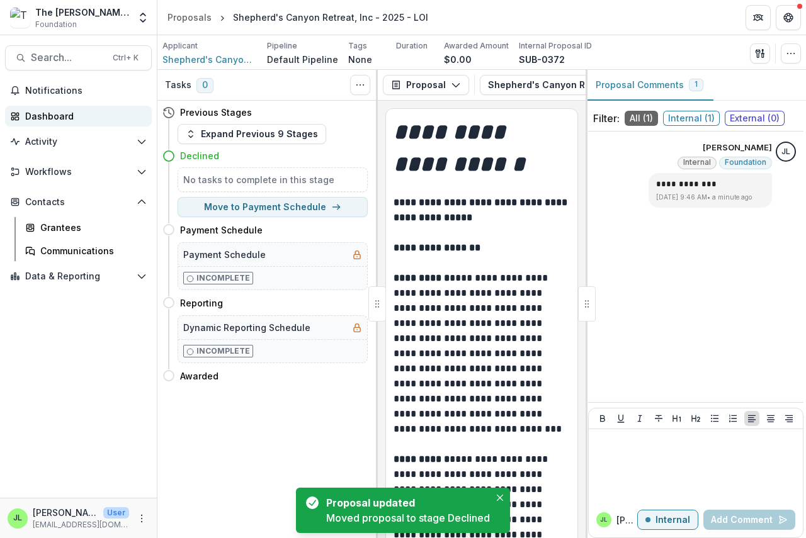
click at [41, 118] on div "Dashboard" at bounding box center [83, 116] width 116 height 13
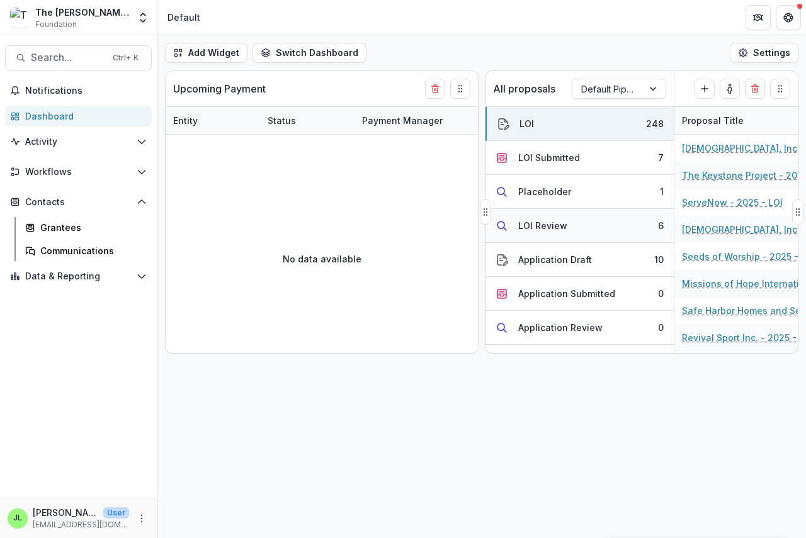
click at [536, 224] on div "LOI Review" at bounding box center [542, 225] width 49 height 13
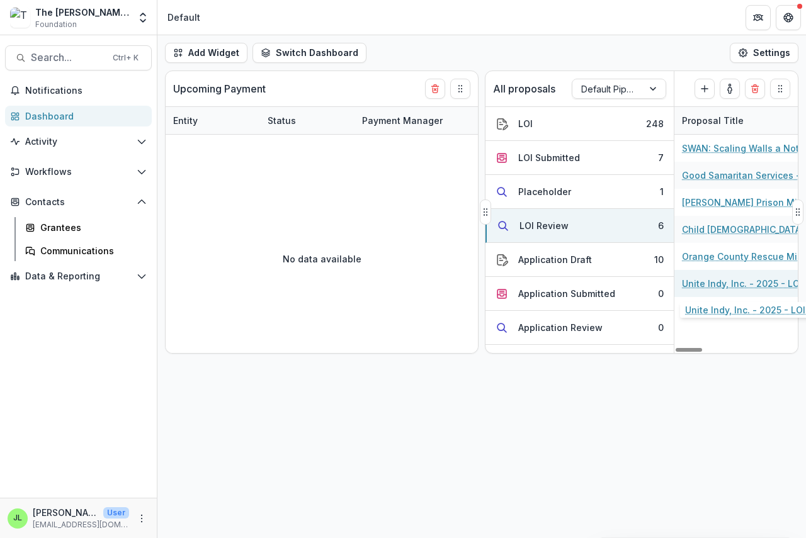
click at [701, 287] on link "Unite Indy, Inc. - 2025 - LOI" at bounding box center [742, 283] width 120 height 13
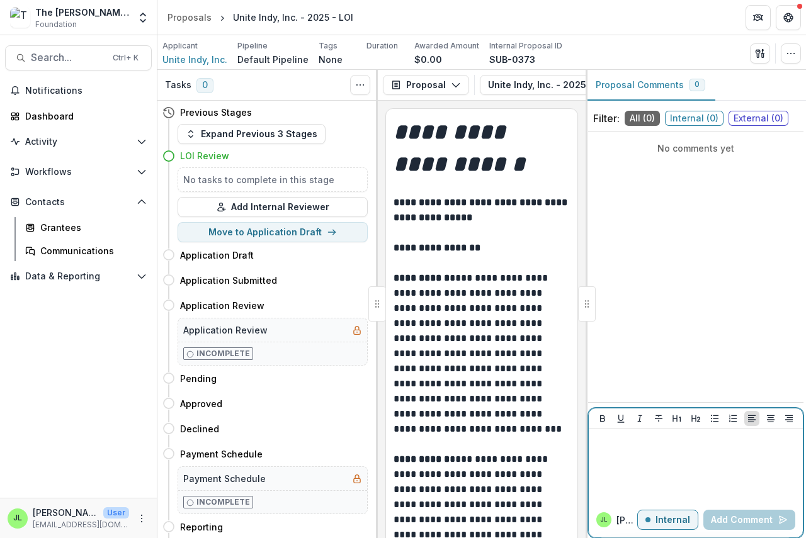
drag, startPoint x: 616, startPoint y: 440, endPoint x: 622, endPoint y: 428, distance: 13.2
click at [618, 438] on p at bounding box center [696, 441] width 204 height 14
click at [741, 516] on button "Add Comment" at bounding box center [749, 520] width 92 height 20
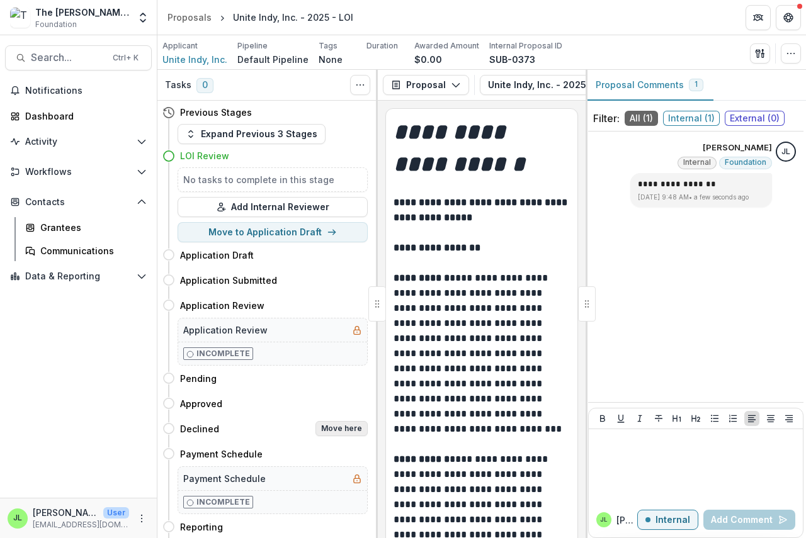
click at [338, 427] on button "Move here" at bounding box center [341, 428] width 52 height 15
select select "********"
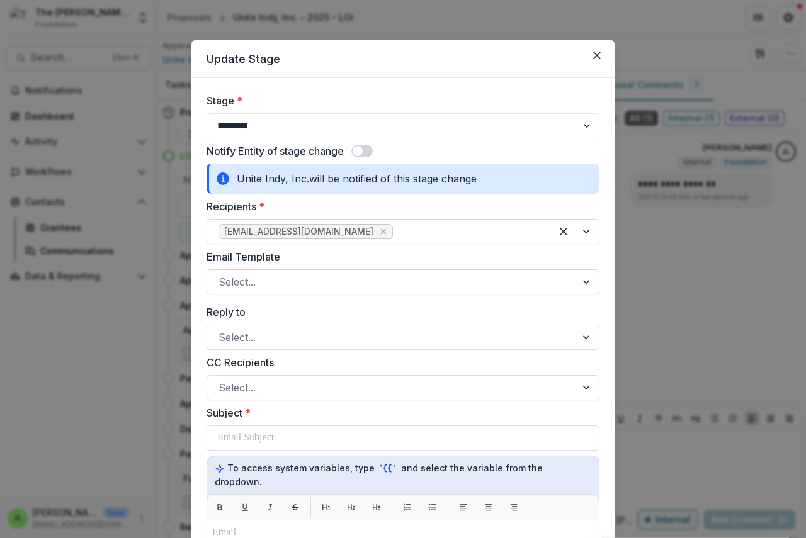
click at [257, 283] on div at bounding box center [391, 282] width 346 height 18
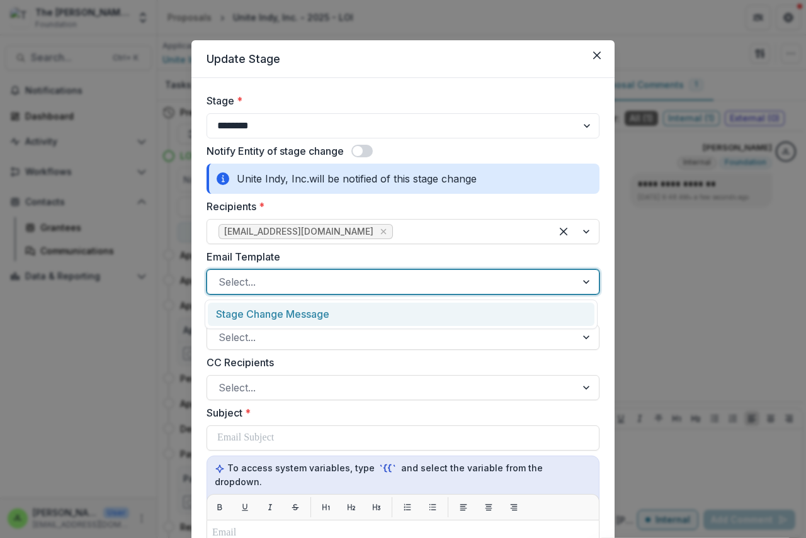
click at [254, 327] on div "Stage Change Message" at bounding box center [401, 315] width 393 height 30
click at [256, 312] on div "Stage Change Message" at bounding box center [401, 314] width 387 height 23
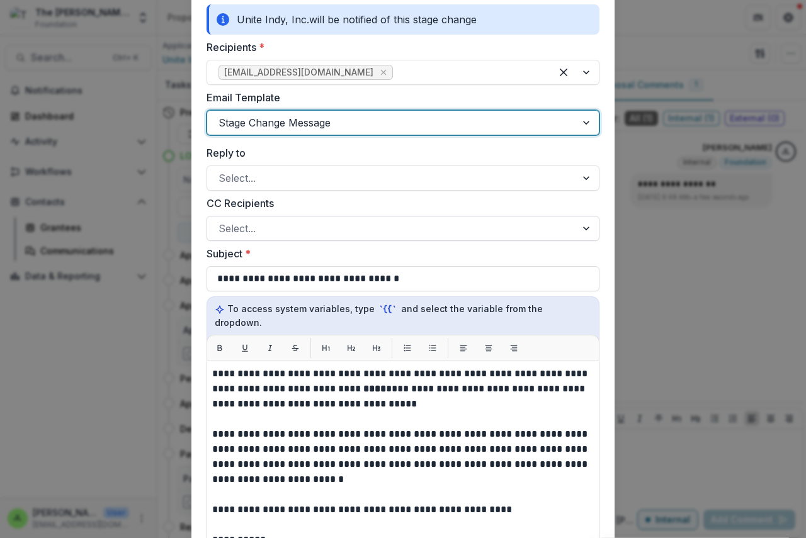
scroll to position [252, 0]
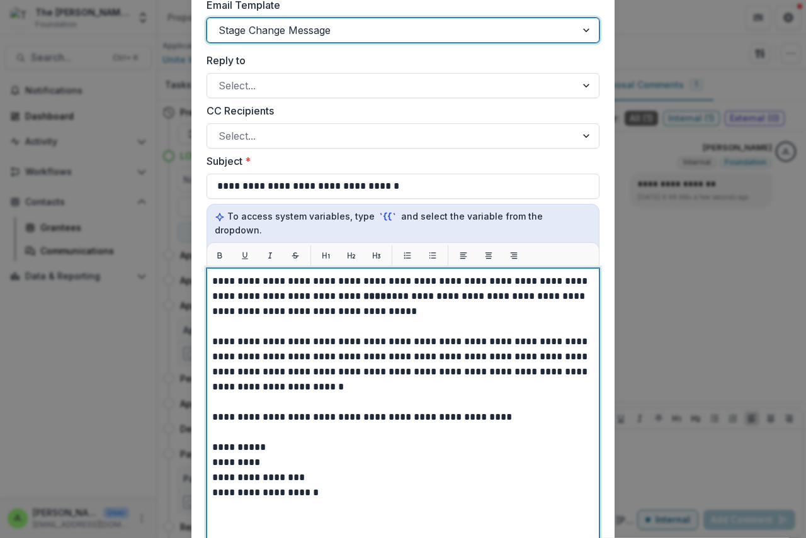
drag, startPoint x: 335, startPoint y: 281, endPoint x: 342, endPoint y: 281, distance: 6.9
click at [336, 281] on p "**********" at bounding box center [403, 296] width 382 height 45
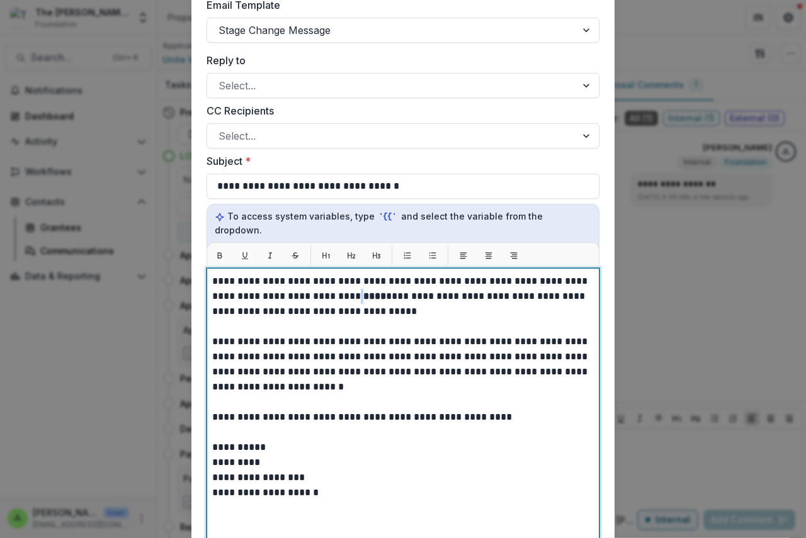
click at [336, 283] on p "**********" at bounding box center [403, 296] width 382 height 45
click at [363, 292] on strong "****" at bounding box center [374, 296] width 23 height 9
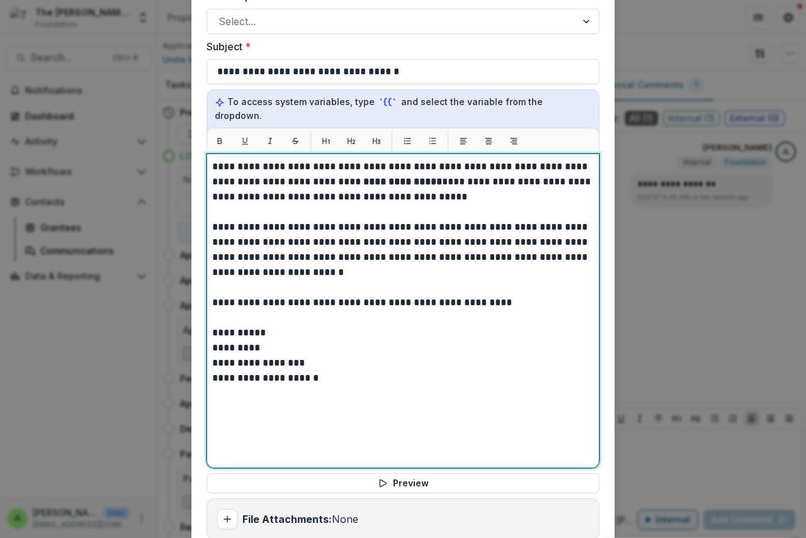
scroll to position [504, 0]
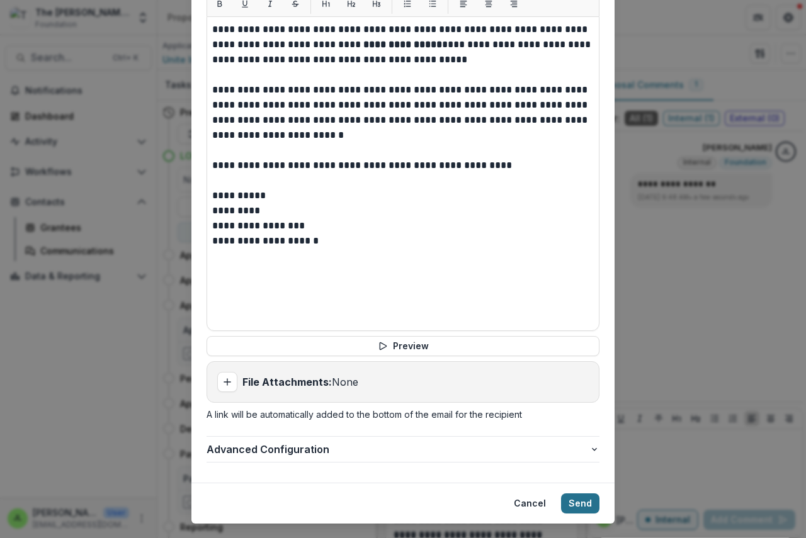
click at [579, 494] on button "Send" at bounding box center [580, 504] width 38 height 20
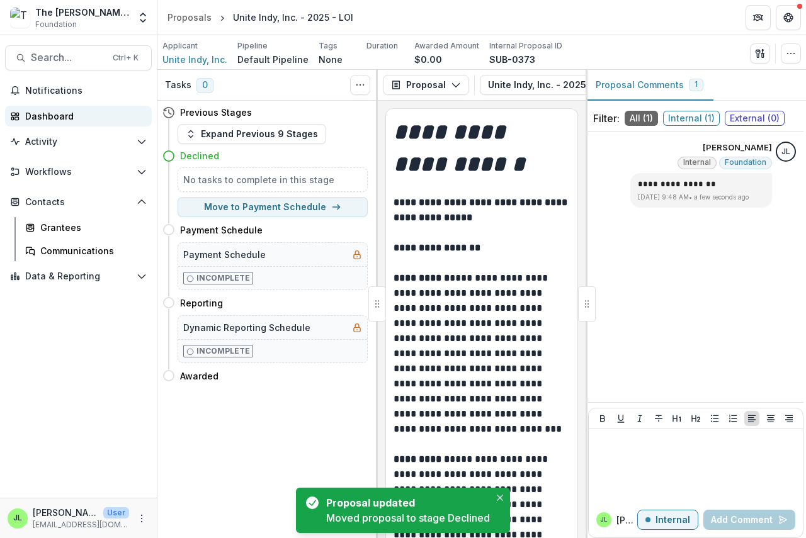
click at [47, 115] on div "Dashboard" at bounding box center [83, 116] width 116 height 13
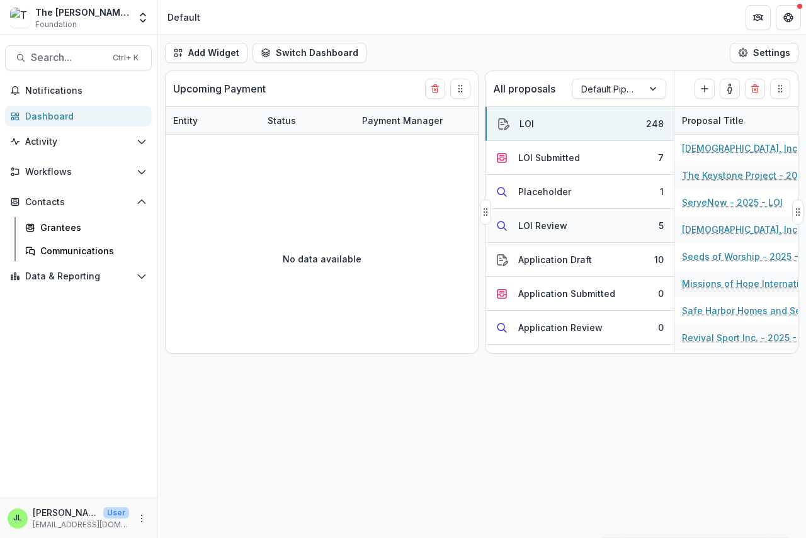
click at [542, 227] on div "LOI Review" at bounding box center [542, 225] width 49 height 13
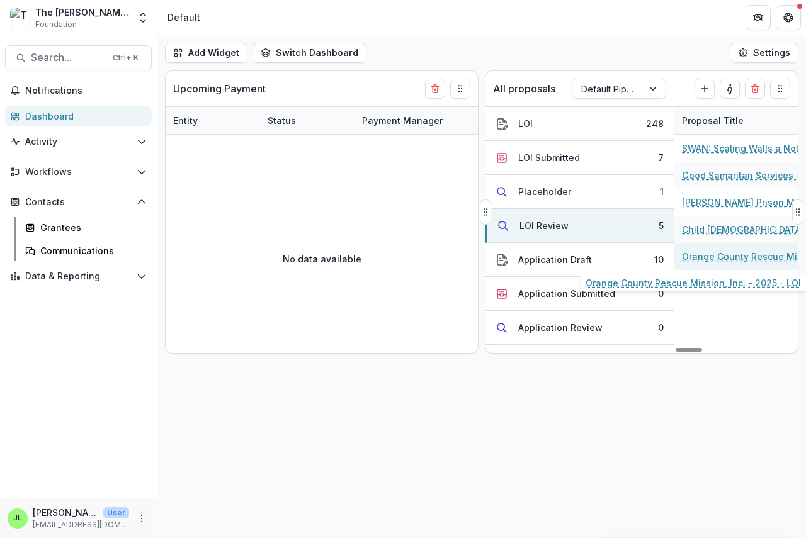
click at [724, 256] on link "Orange County Rescue Mission, Inc. - 2025 - LOI" at bounding box center [753, 256] width 142 height 13
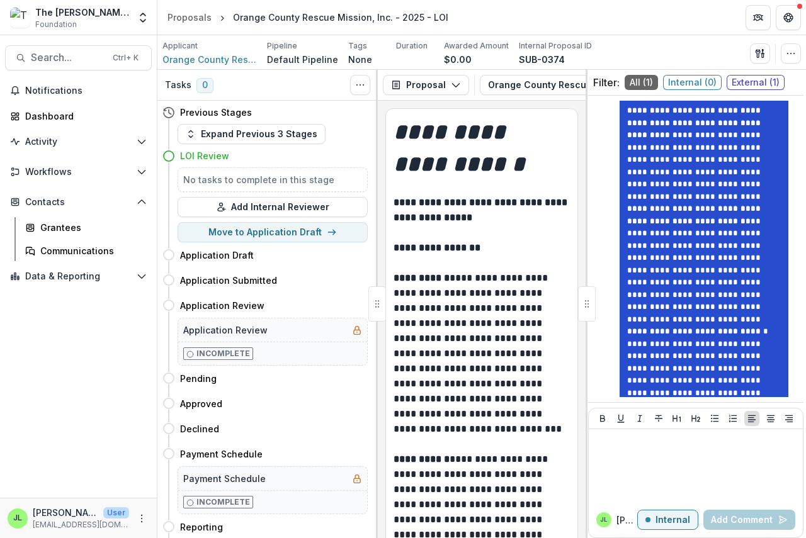
scroll to position [149, 0]
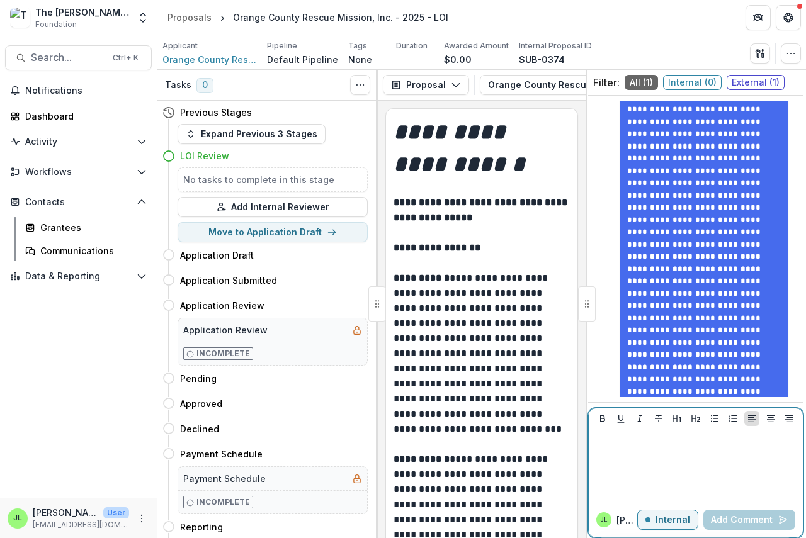
click at [598, 440] on p at bounding box center [696, 441] width 204 height 14
click at [729, 515] on button "Add Comment" at bounding box center [749, 520] width 92 height 20
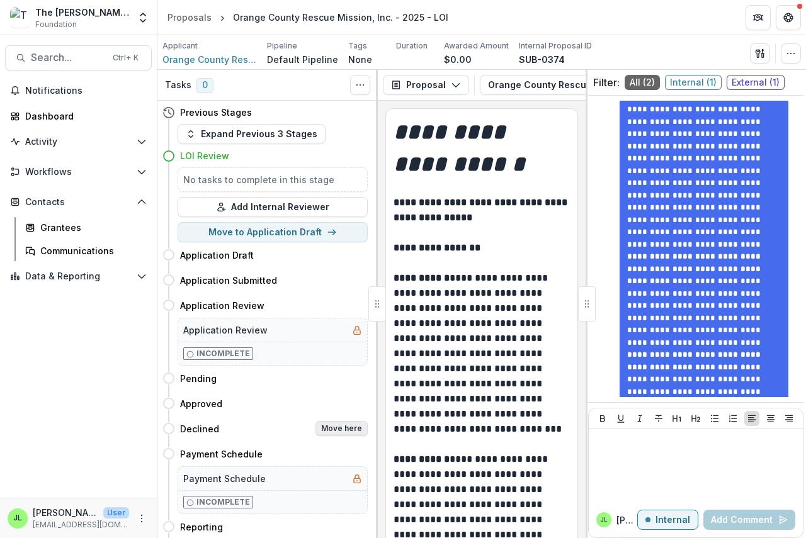
click at [334, 428] on button "Move here" at bounding box center [341, 428] width 52 height 15
select select "********"
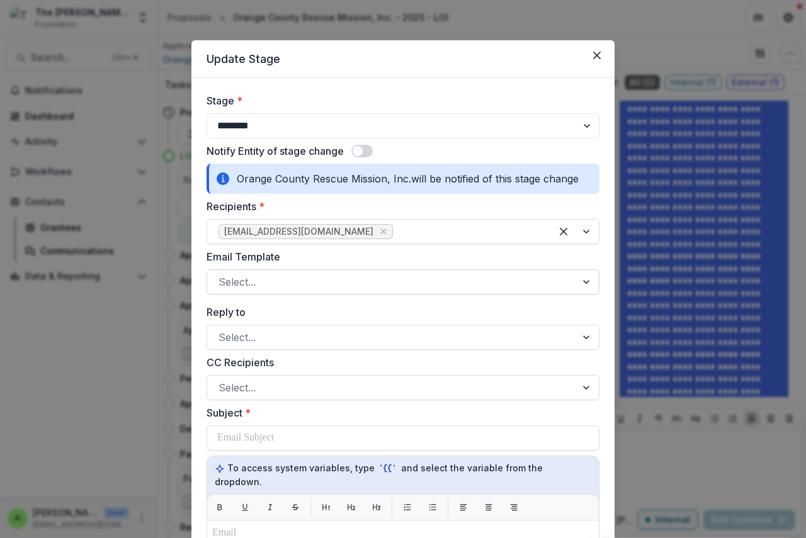
click at [263, 281] on div at bounding box center [391, 282] width 346 height 18
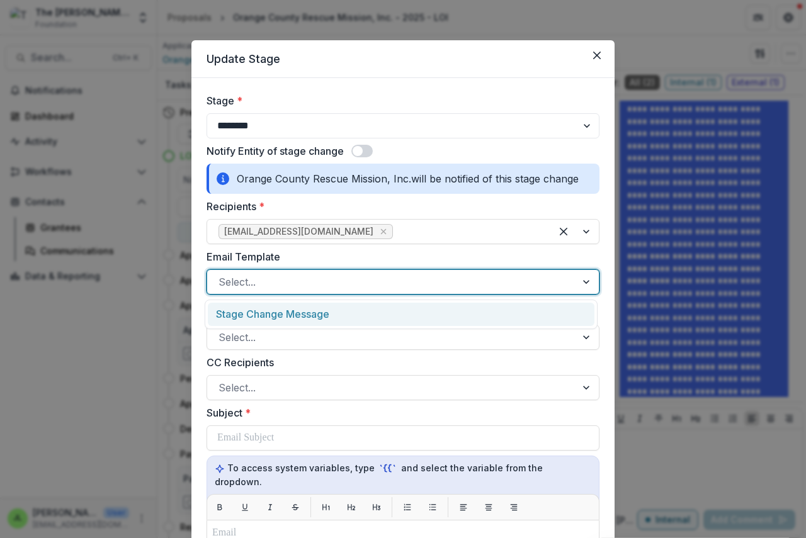
click at [266, 311] on div "Stage Change Message" at bounding box center [401, 314] width 387 height 23
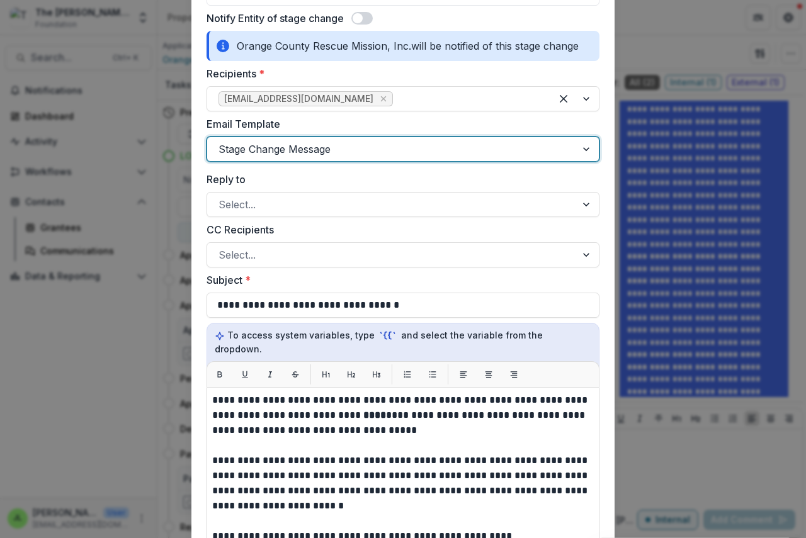
scroll to position [252, 0]
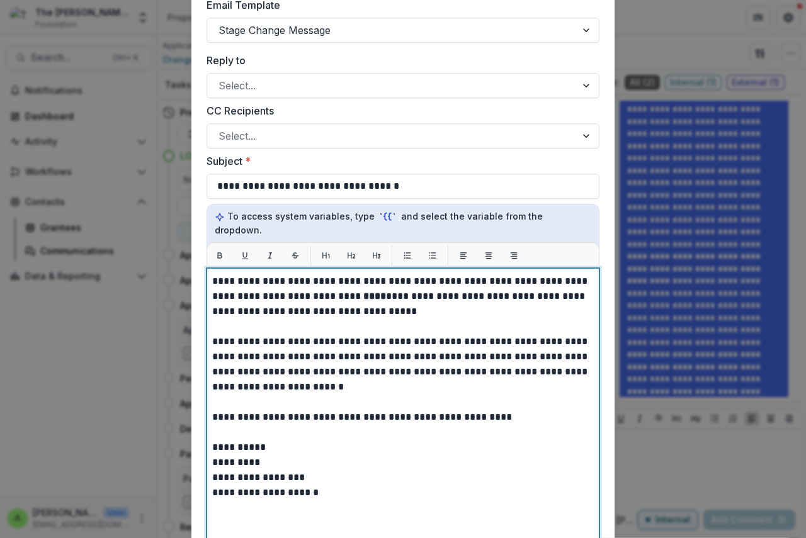
click at [363, 292] on strong "****" at bounding box center [374, 296] width 23 height 9
click at [377, 292] on strong "**********" at bounding box center [444, 296] width 162 height 9
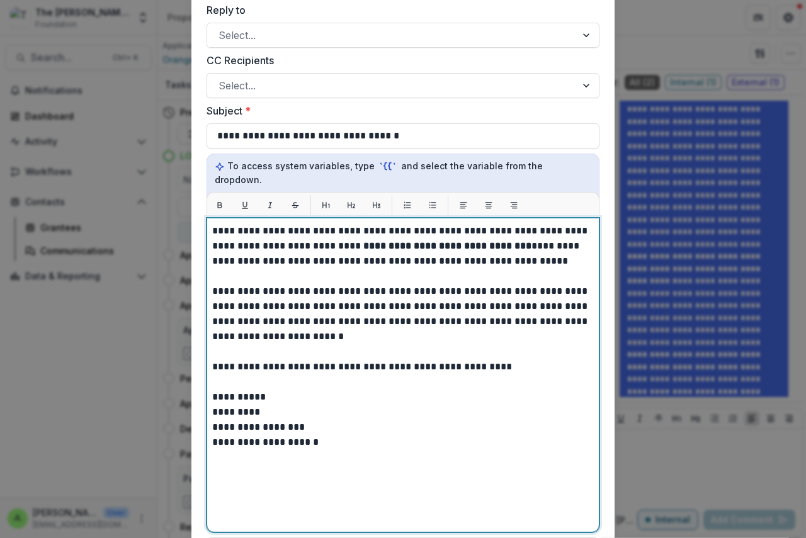
scroll to position [516, 0]
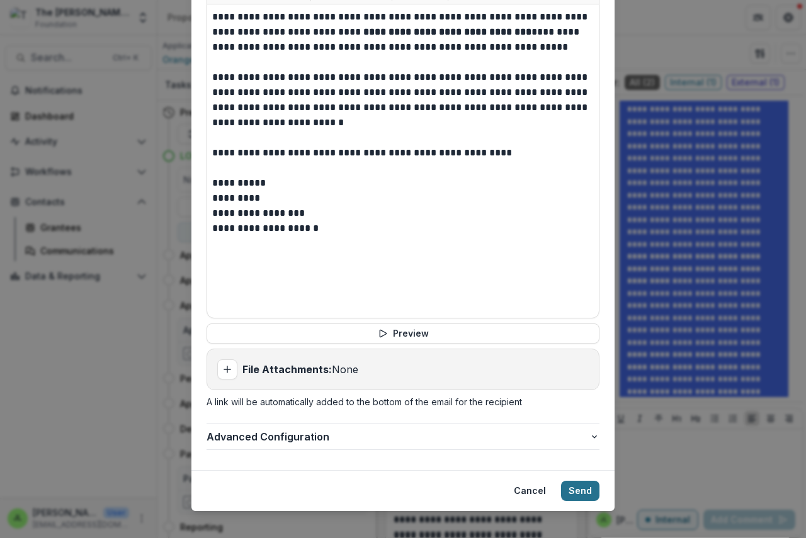
click at [581, 481] on button "Send" at bounding box center [580, 491] width 38 height 20
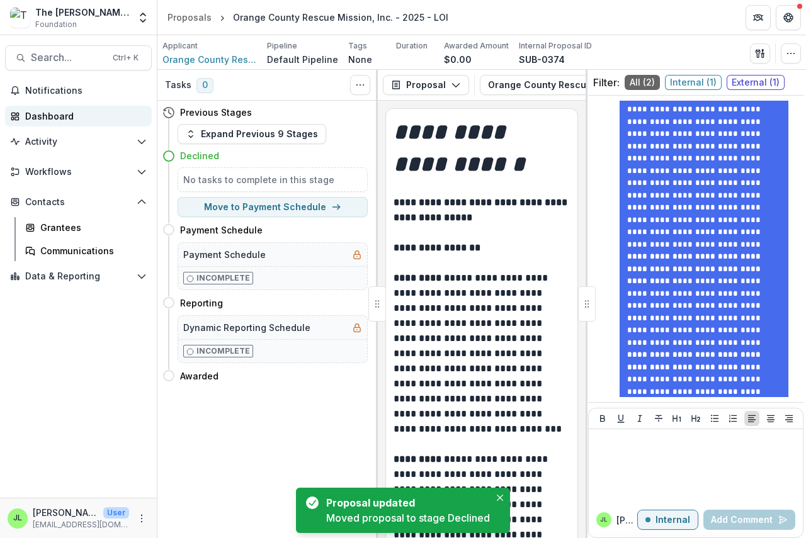
click at [32, 113] on div "Dashboard" at bounding box center [83, 116] width 116 height 13
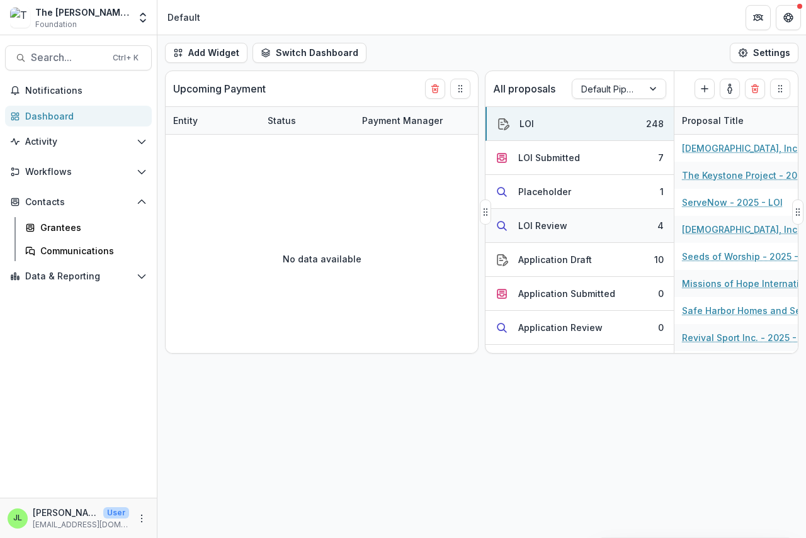
click at [529, 227] on div "LOI Review" at bounding box center [542, 225] width 49 height 13
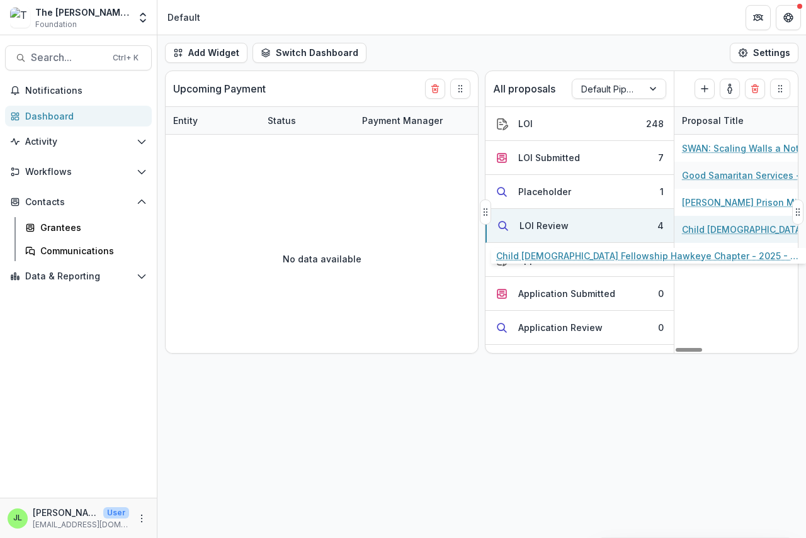
click at [742, 229] on link "Child [DEMOGRAPHIC_DATA] Fellowship Hawkeye Chapter - 2025 - LOI" at bounding box center [753, 229] width 142 height 13
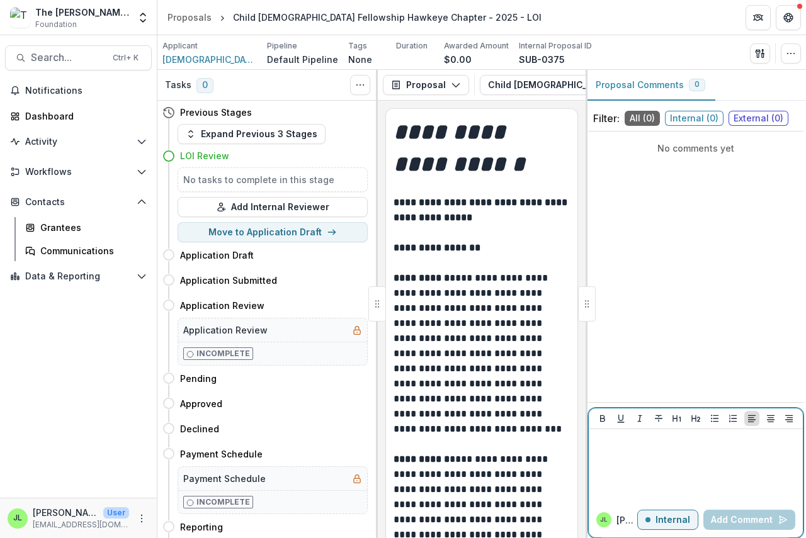
drag, startPoint x: 605, startPoint y: 440, endPoint x: 612, endPoint y: 437, distance: 7.4
click at [610, 438] on p at bounding box center [696, 441] width 204 height 14
click at [735, 516] on button "Add Comment" at bounding box center [749, 520] width 92 height 20
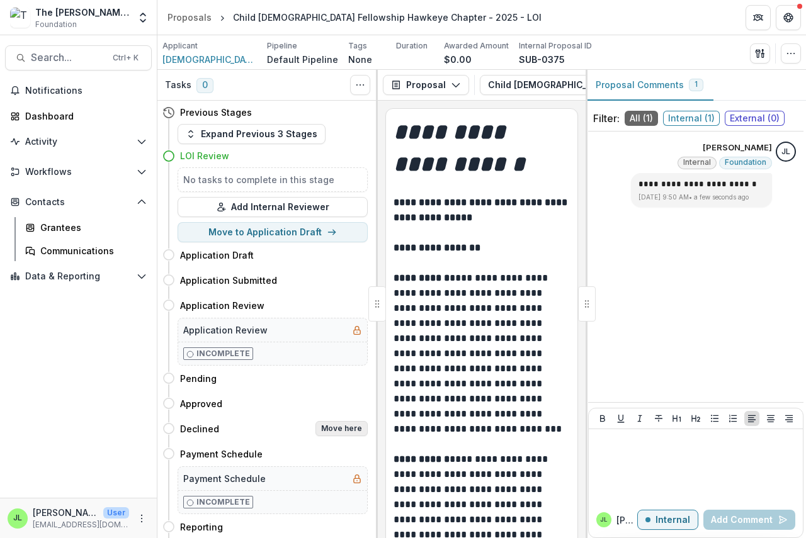
click at [349, 427] on button "Move here" at bounding box center [341, 428] width 52 height 15
select select "********"
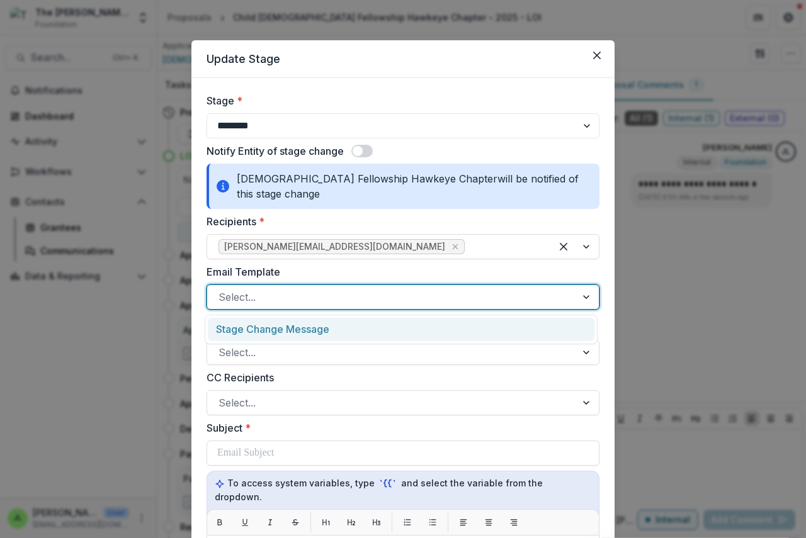
click at [273, 293] on div at bounding box center [391, 297] width 346 height 18
click at [284, 331] on div "Stage Change Message" at bounding box center [401, 329] width 387 height 23
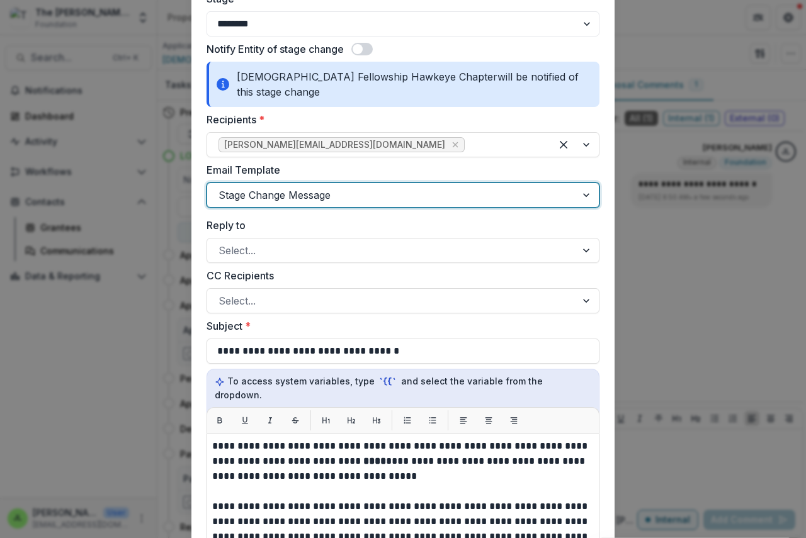
scroll to position [315, 0]
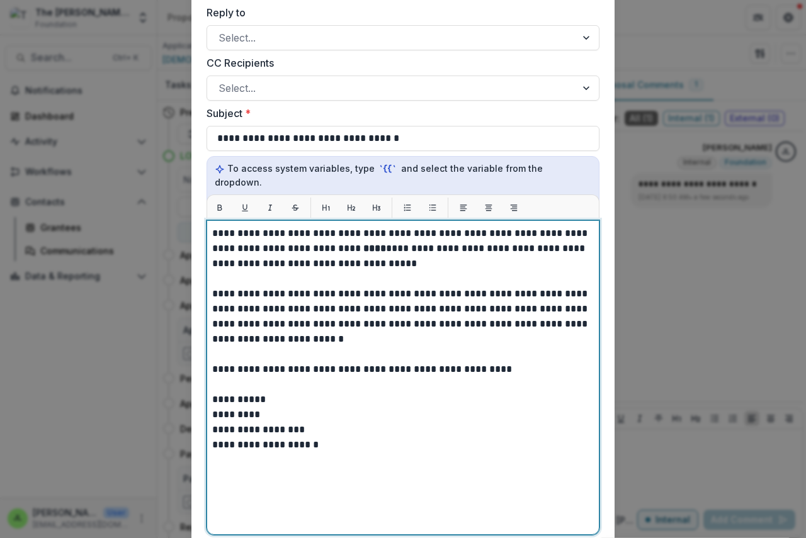
click at [363, 244] on strong "****" at bounding box center [374, 248] width 23 height 9
click at [387, 244] on strong "**********" at bounding box center [388, 256] width 353 height 25
click at [477, 244] on strong "**********" at bounding box center [388, 256] width 353 height 25
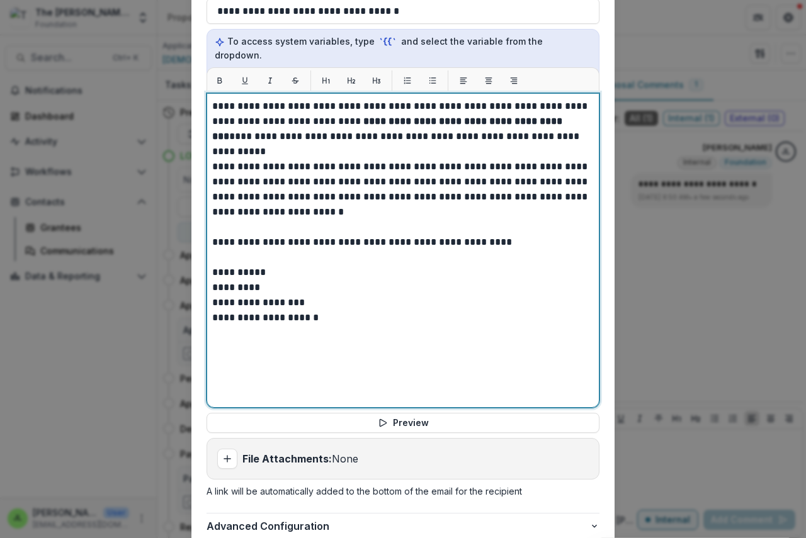
scroll to position [531, 0]
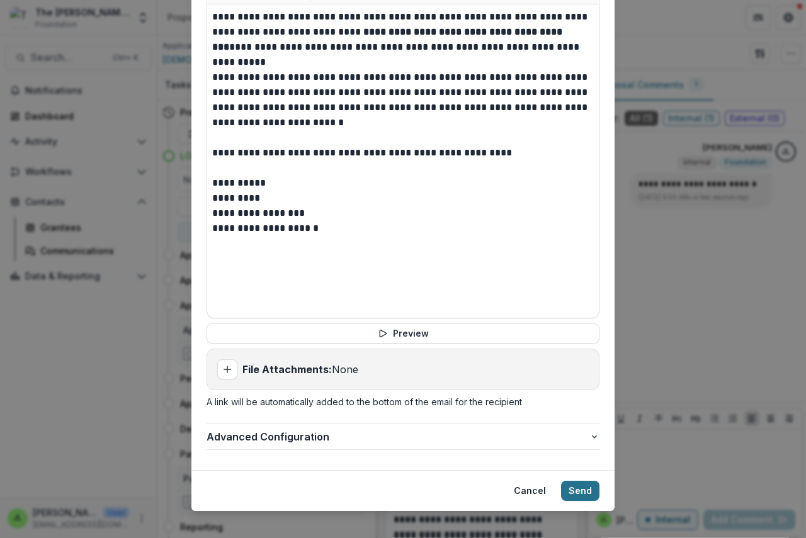
click at [579, 481] on button "Send" at bounding box center [580, 491] width 38 height 20
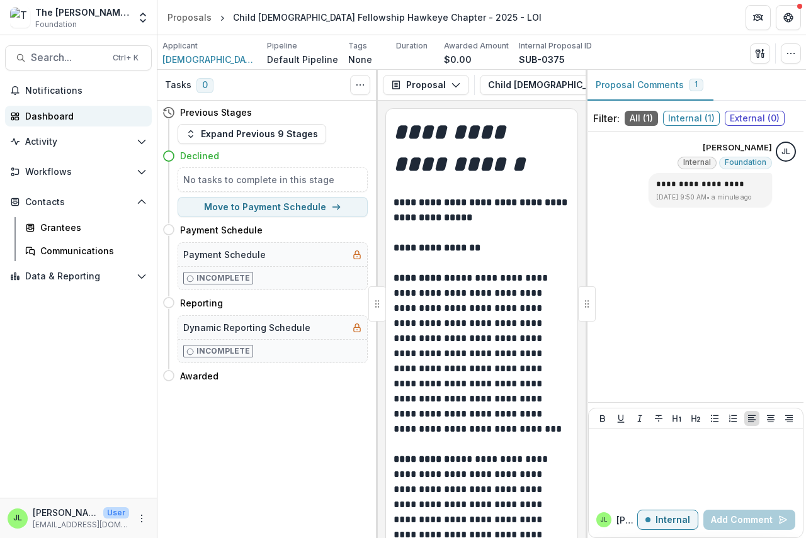
click at [42, 118] on div "Dashboard" at bounding box center [83, 116] width 116 height 13
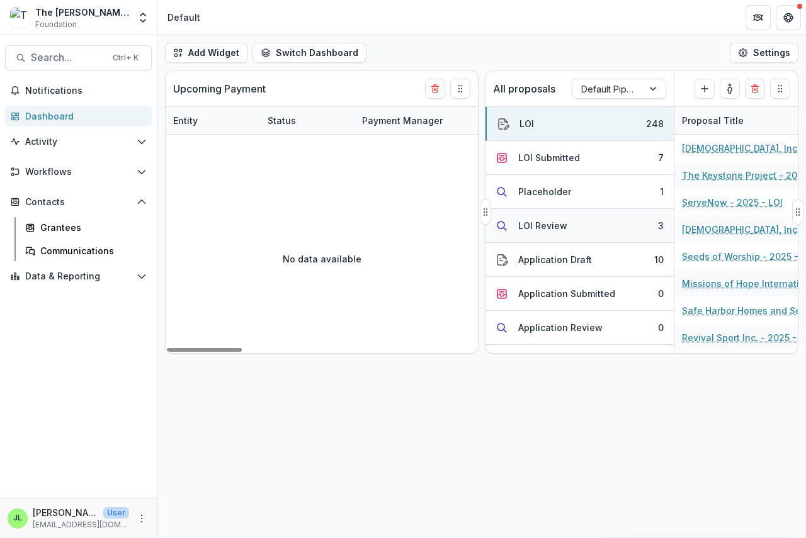
click at [550, 224] on div "LOI Review" at bounding box center [542, 225] width 49 height 13
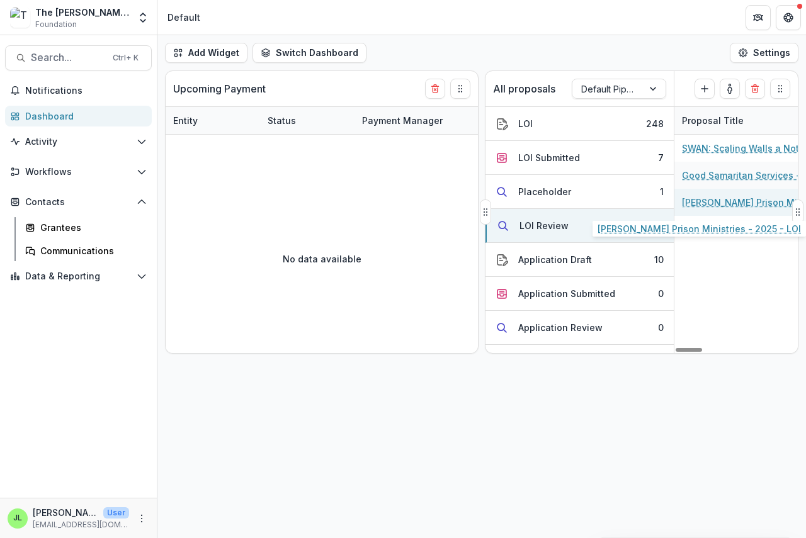
click at [718, 201] on link "[PERSON_NAME] Prison Ministries - 2025 - LOI" at bounding box center [753, 202] width 142 height 13
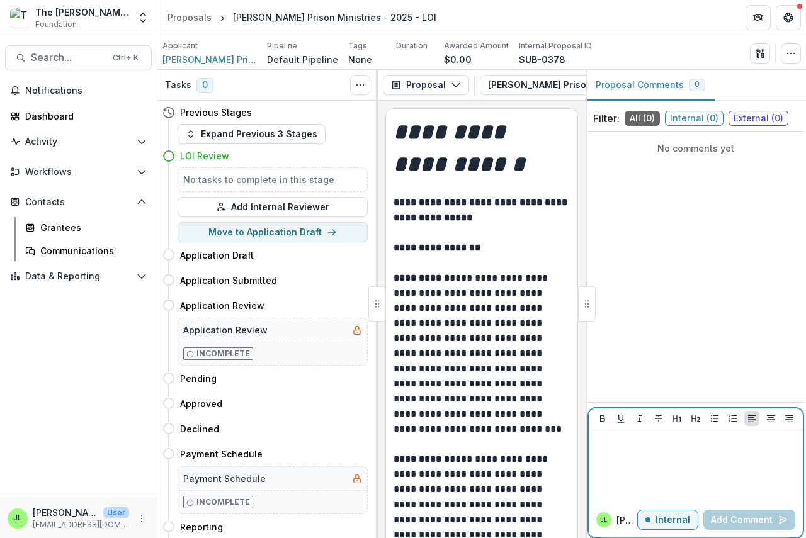
click at [603, 451] on div at bounding box center [696, 465] width 204 height 63
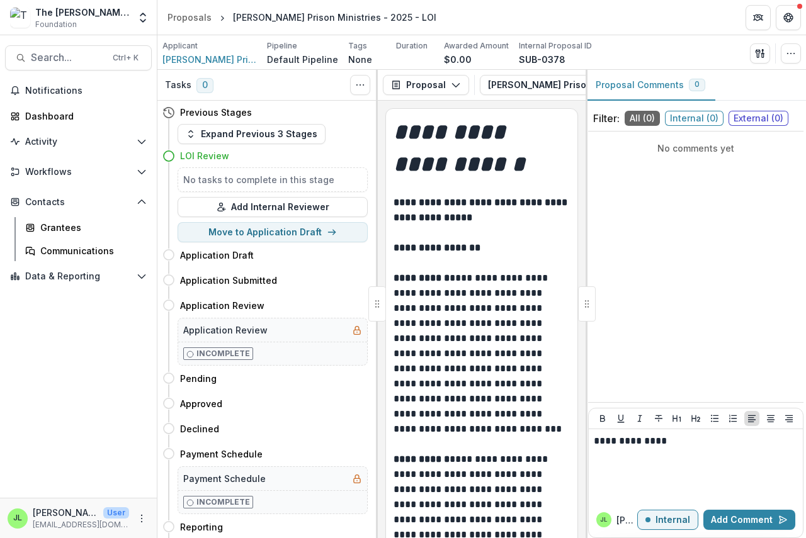
click at [593, 438] on div "**********" at bounding box center [696, 465] width 214 height 73
click at [594, 441] on p "**********" at bounding box center [696, 441] width 204 height 14
click at [596, 442] on p "**********" at bounding box center [696, 441] width 204 height 14
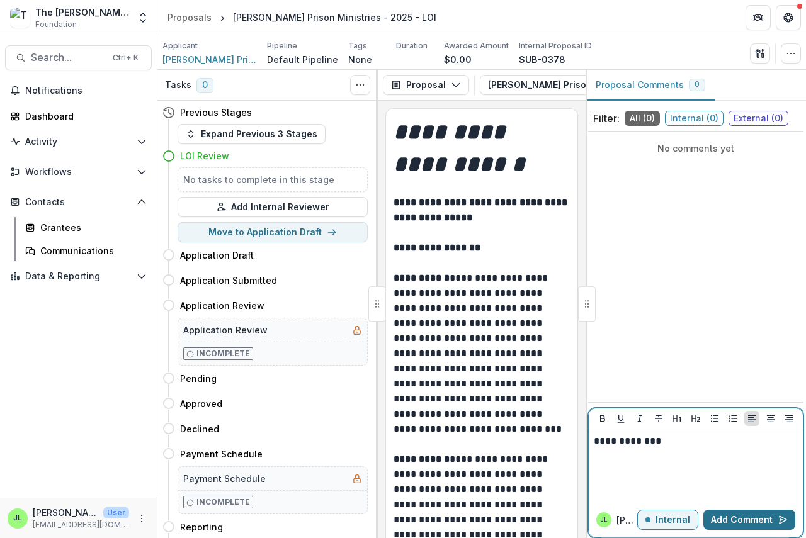
click at [739, 516] on button "Add Comment" at bounding box center [749, 520] width 92 height 20
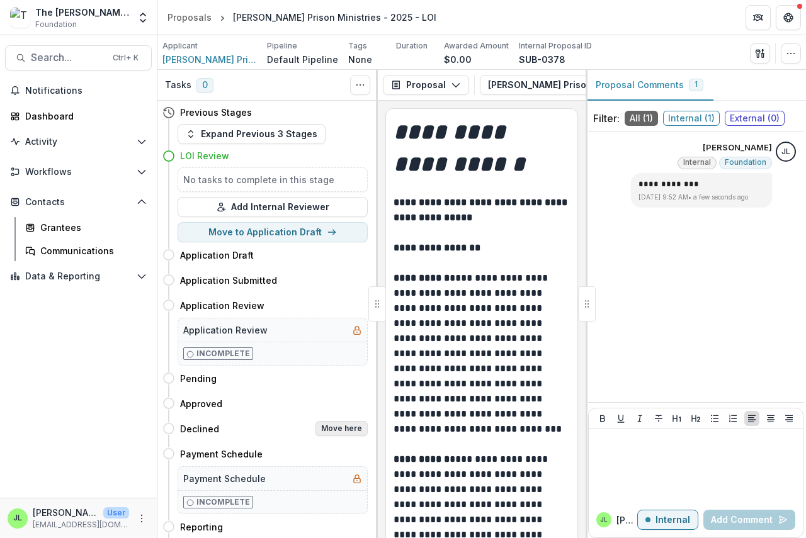
click at [354, 428] on button "Move here" at bounding box center [341, 428] width 52 height 15
select select "********"
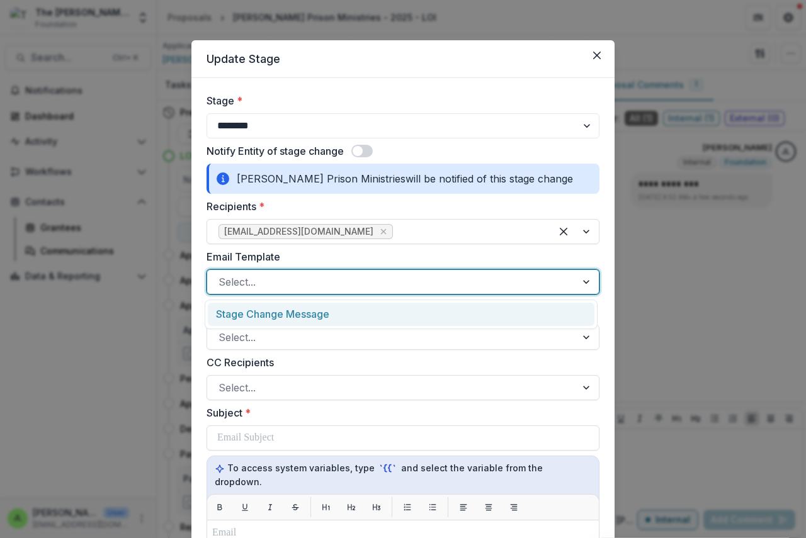
click at [257, 283] on div at bounding box center [391, 282] width 346 height 18
click at [263, 310] on div "Stage Change Message" at bounding box center [401, 314] width 387 height 23
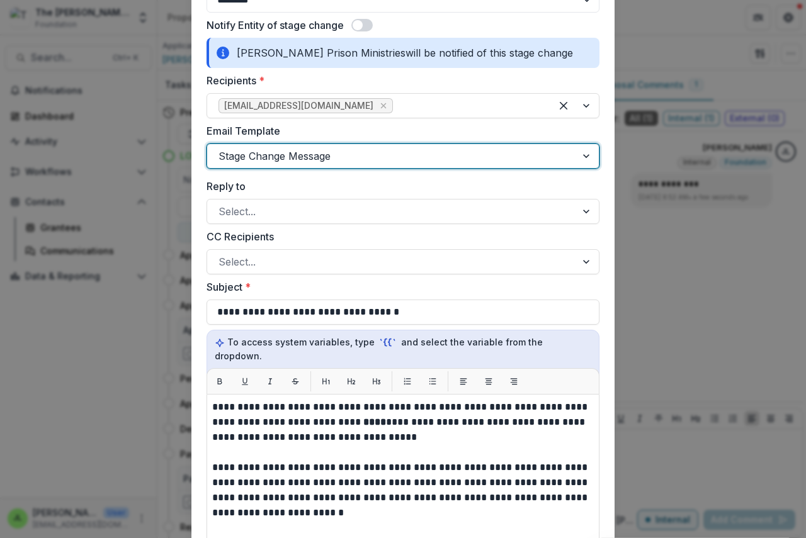
scroll to position [378, 0]
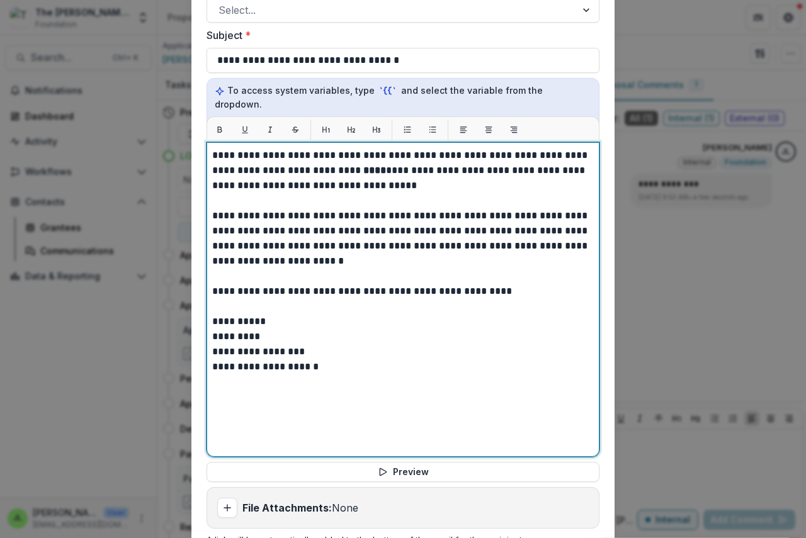
drag, startPoint x: 333, startPoint y: 157, endPoint x: 355, endPoint y: 161, distance: 21.7
click at [343, 161] on p "**********" at bounding box center [403, 170] width 382 height 45
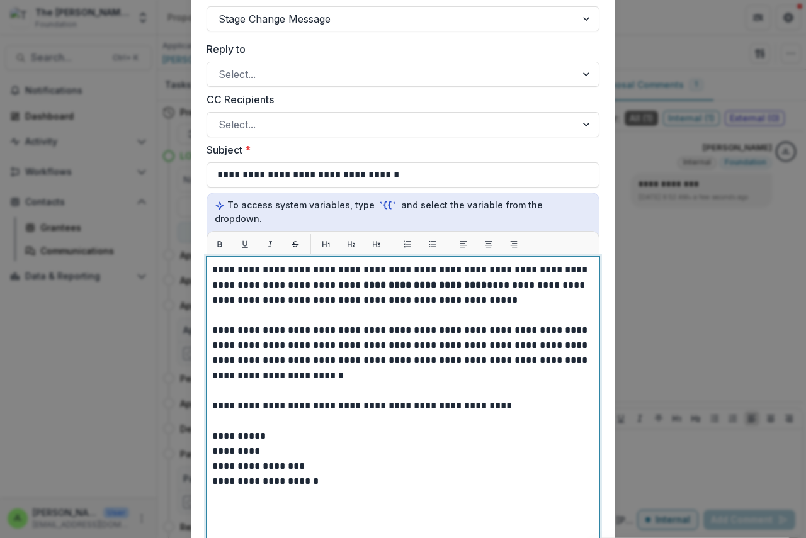
scroll to position [189, 0]
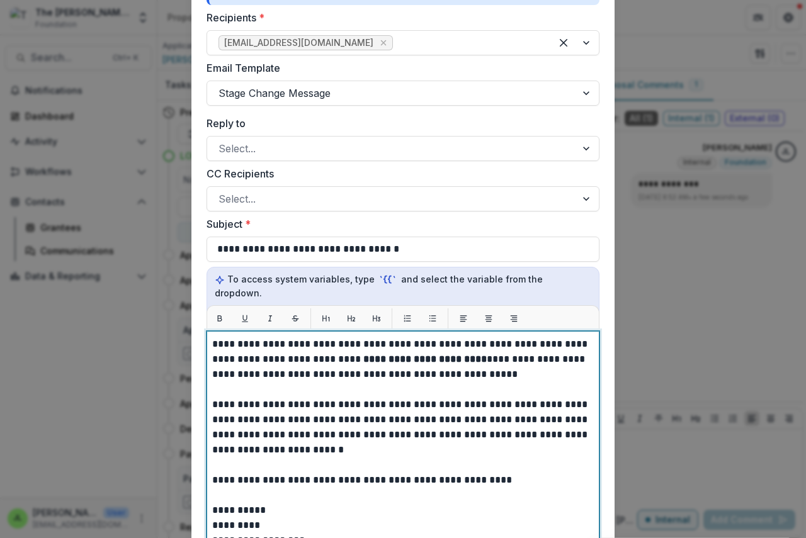
click at [366, 355] on strong "**********" at bounding box center [424, 359] width 126 height 9
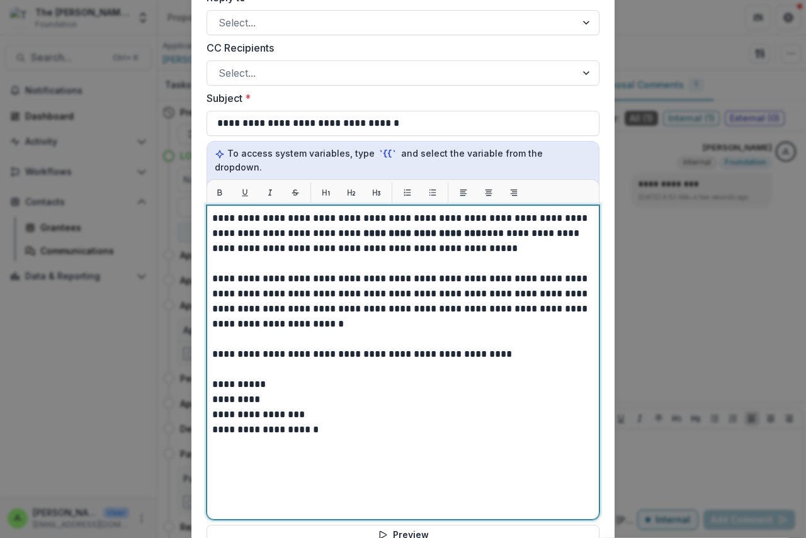
scroll to position [516, 0]
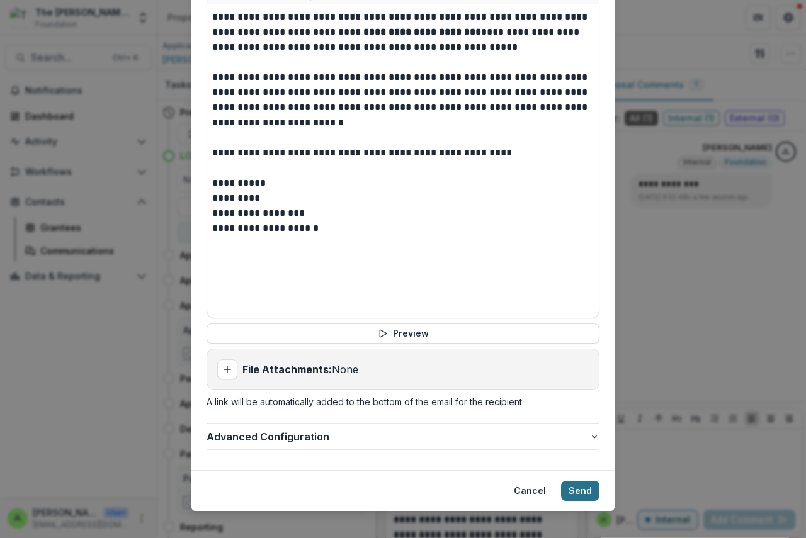
click at [575, 481] on button "Send" at bounding box center [580, 491] width 38 height 20
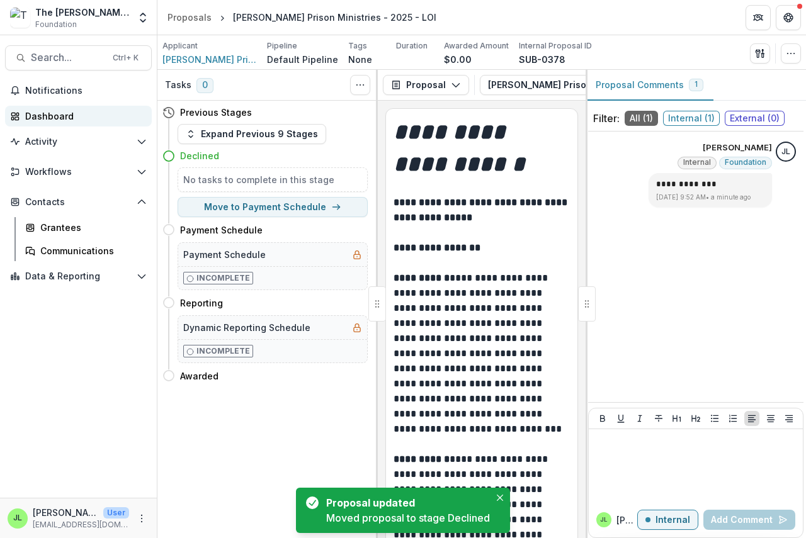
click at [34, 118] on div "Dashboard" at bounding box center [83, 116] width 116 height 13
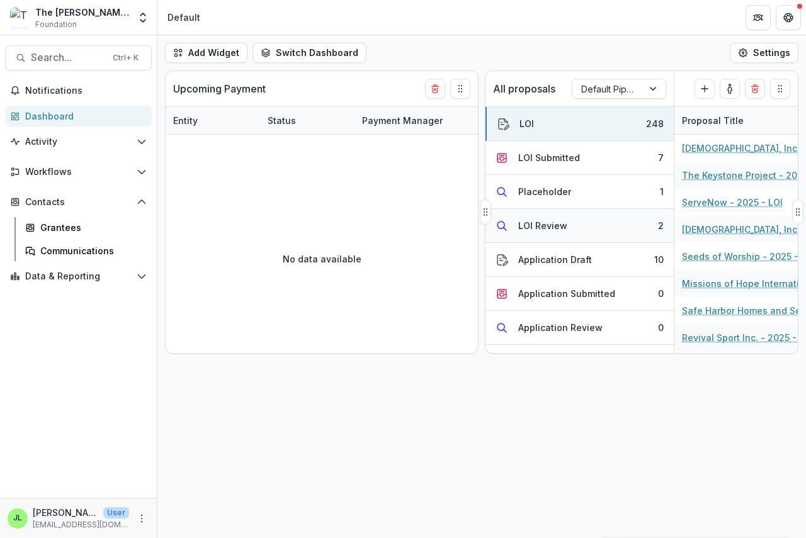
click at [538, 226] on div "LOI Review" at bounding box center [542, 225] width 49 height 13
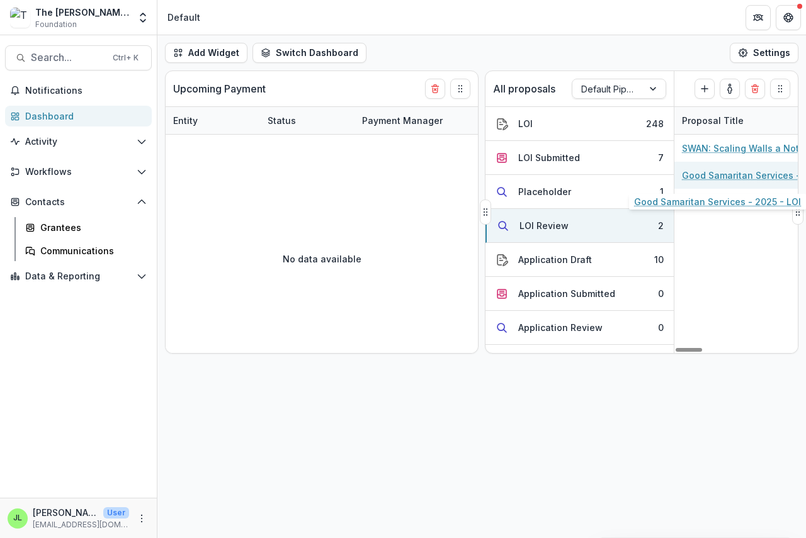
click at [701, 176] on link "Good Samaritan Services - 2025 - LOI" at bounding box center [753, 175] width 142 height 13
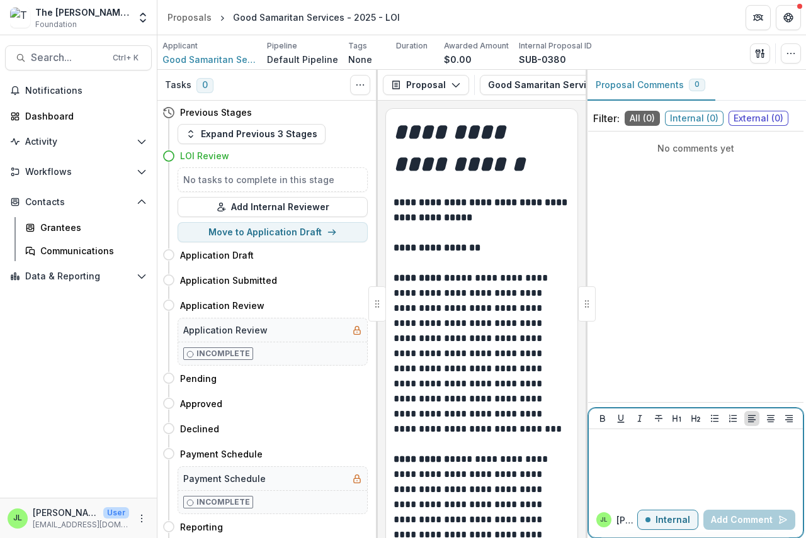
click at [620, 448] on div at bounding box center [696, 465] width 204 height 63
click at [728, 518] on button "Add Comment" at bounding box center [749, 520] width 92 height 20
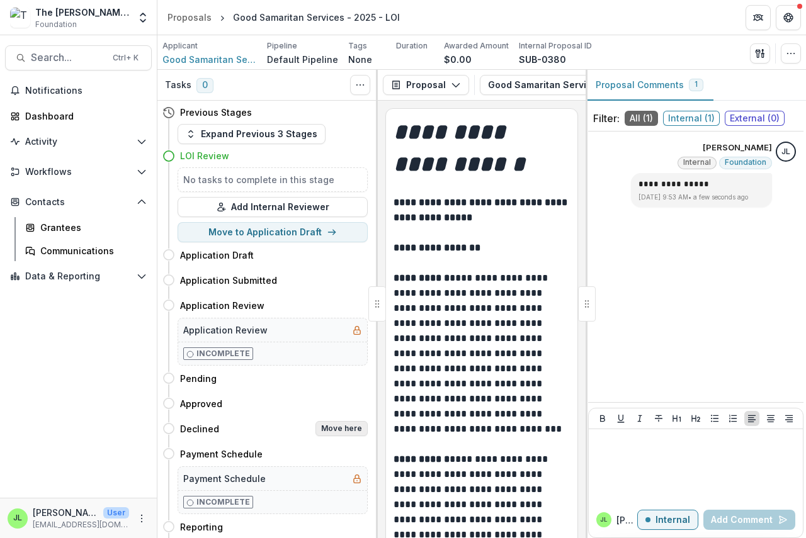
click at [337, 428] on button "Move here" at bounding box center [341, 428] width 52 height 15
select select "********"
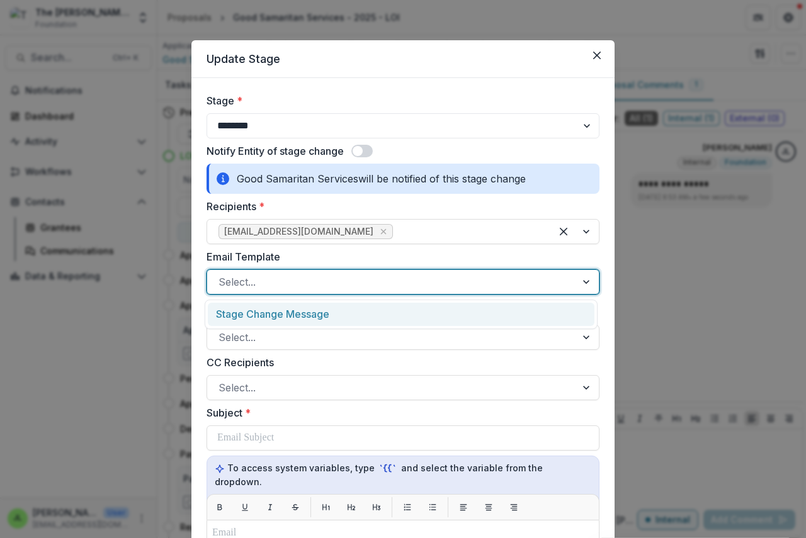
click at [276, 285] on div at bounding box center [391, 282] width 346 height 18
click at [285, 317] on div "Stage Change Message" at bounding box center [401, 314] width 387 height 23
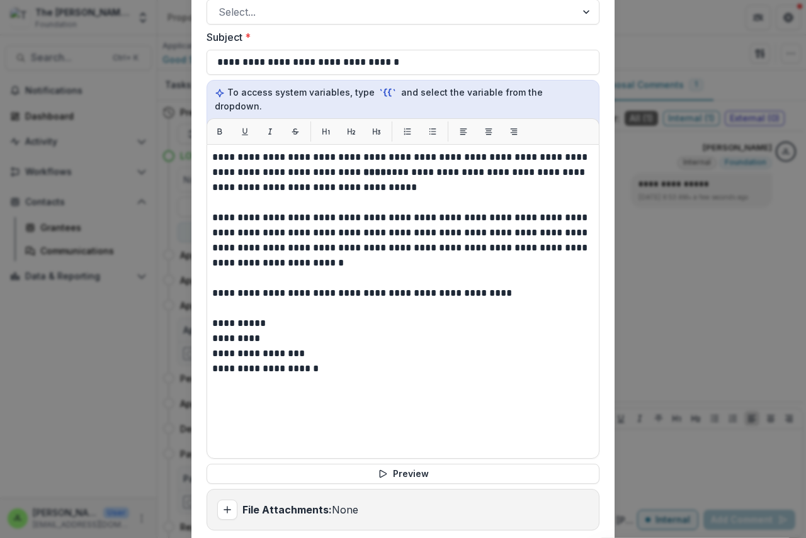
scroll to position [378, 0]
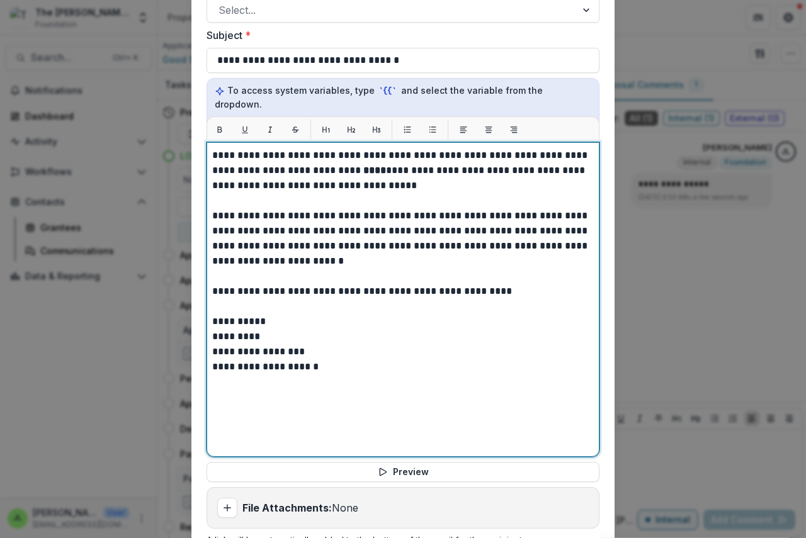
click at [363, 166] on strong "****" at bounding box center [374, 170] width 23 height 9
click at [363, 166] on strong "**********" at bounding box center [424, 170] width 123 height 9
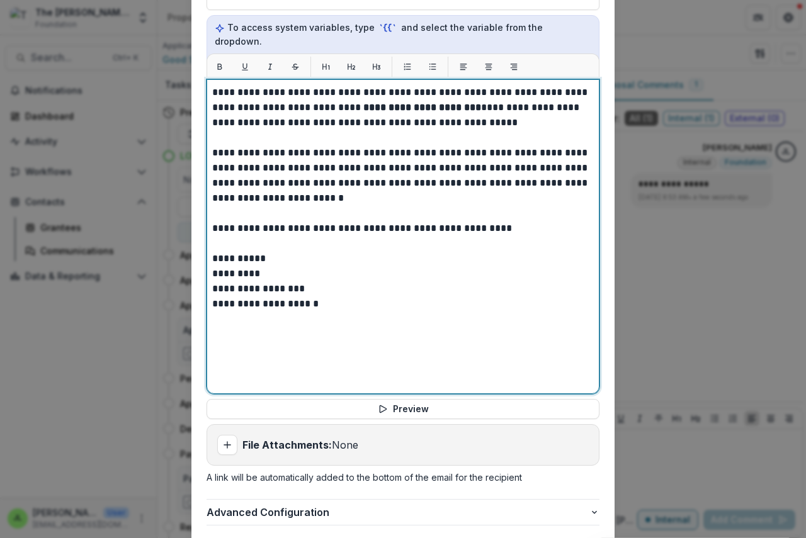
scroll to position [516, 0]
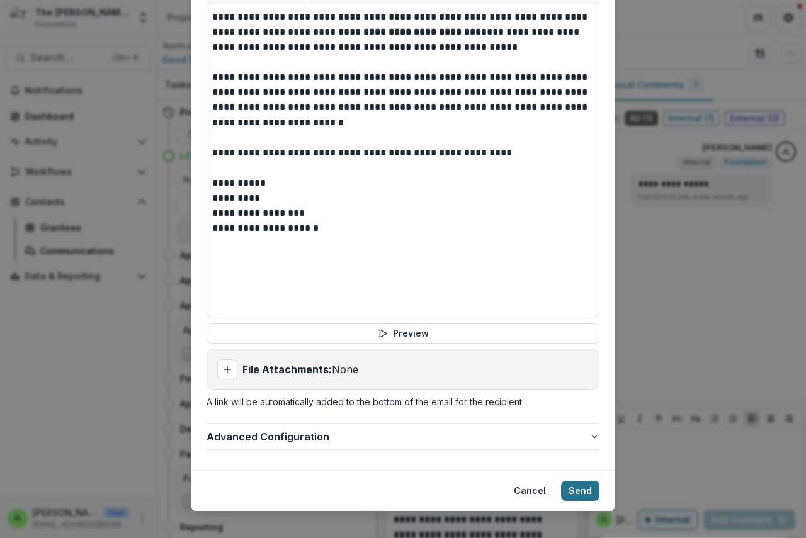
click at [592, 481] on button "Send" at bounding box center [580, 491] width 38 height 20
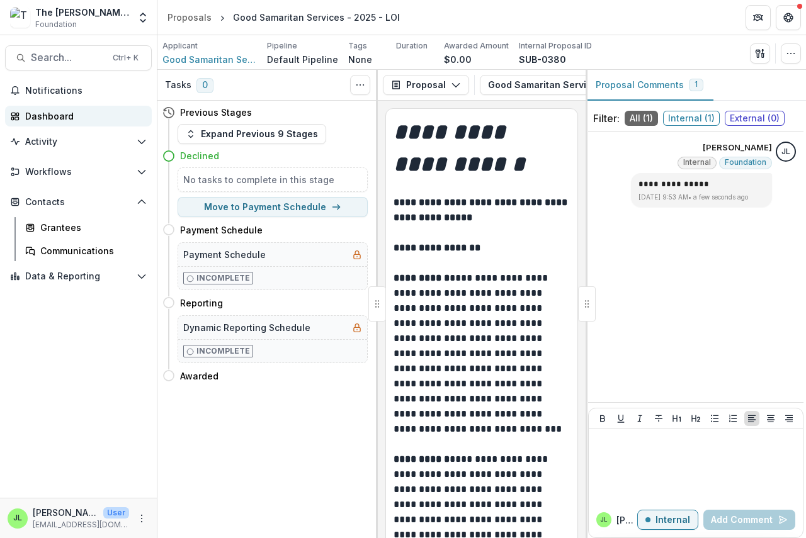
click at [54, 116] on div "Dashboard" at bounding box center [83, 116] width 116 height 13
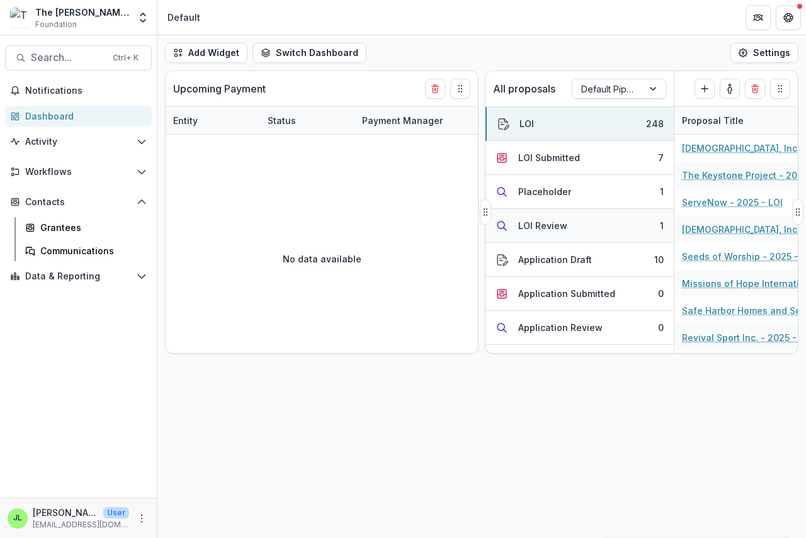
click at [540, 224] on div "LOI Review" at bounding box center [542, 225] width 49 height 13
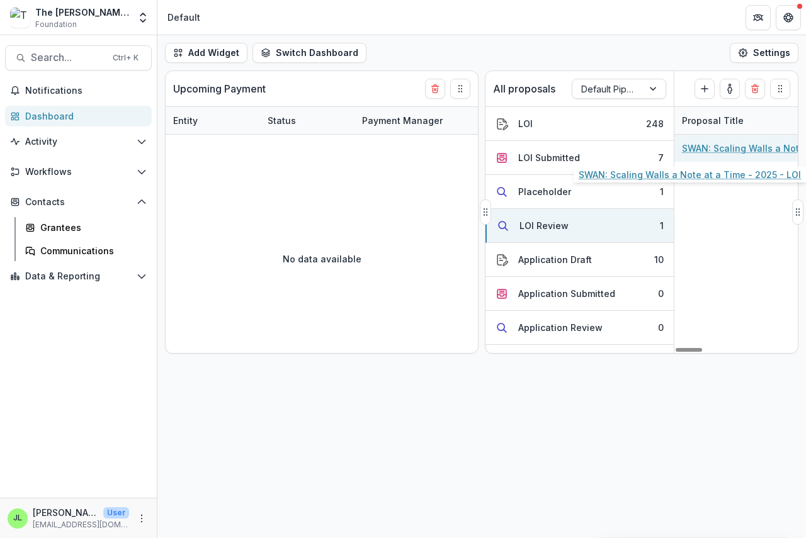
click at [723, 147] on link "SWAN: Scaling Walls a Note at a Time - 2025 - LOI" at bounding box center [753, 148] width 142 height 13
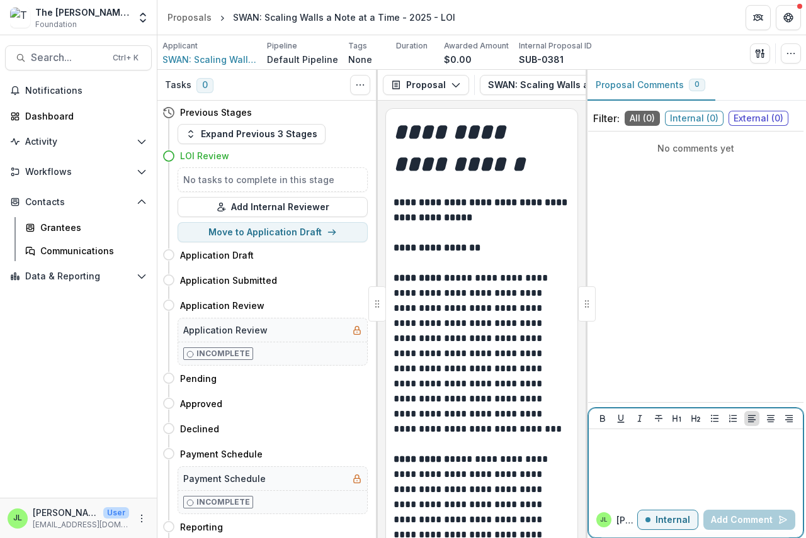
click at [608, 450] on div at bounding box center [696, 465] width 204 height 63
click at [737, 519] on button "Add Comment" at bounding box center [749, 520] width 92 height 20
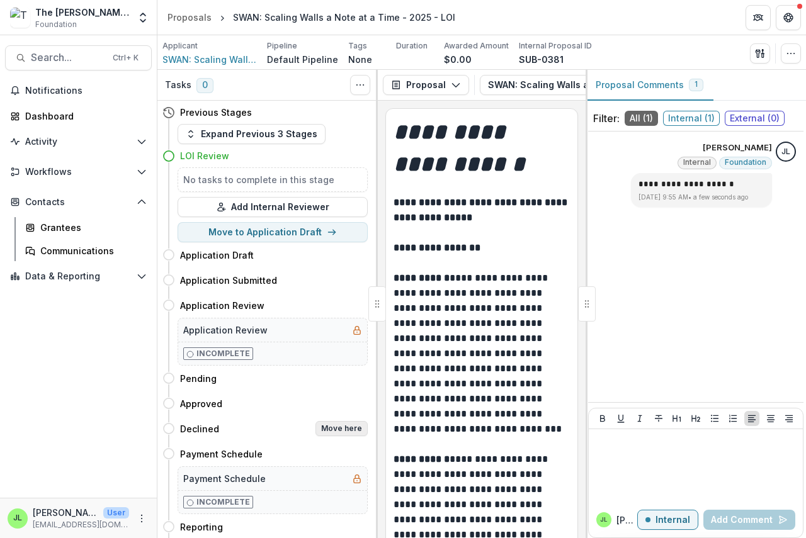
click at [343, 428] on button "Move here" at bounding box center [341, 428] width 52 height 15
select select "********"
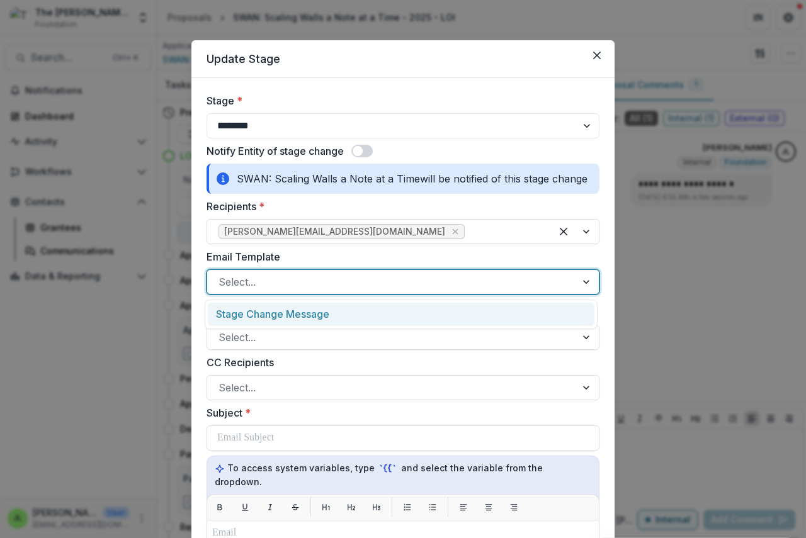
click at [258, 280] on div at bounding box center [391, 282] width 346 height 18
click at [268, 313] on div "Stage Change Message" at bounding box center [401, 314] width 387 height 23
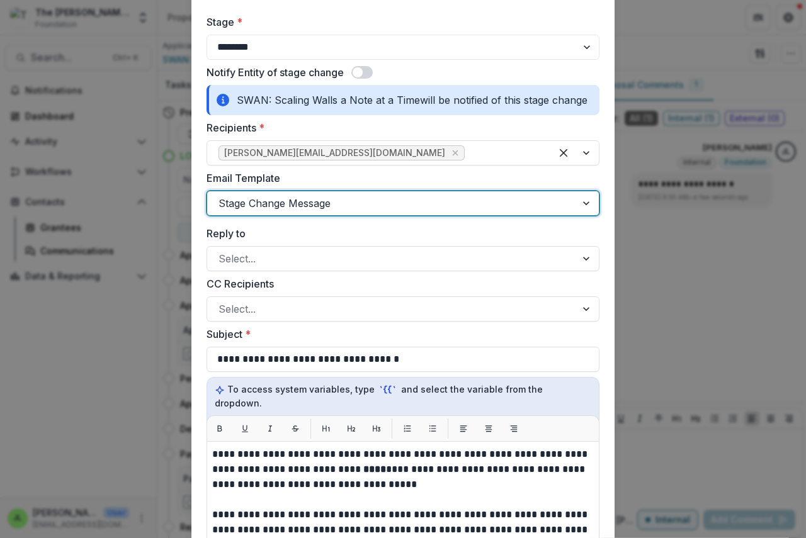
scroll to position [315, 0]
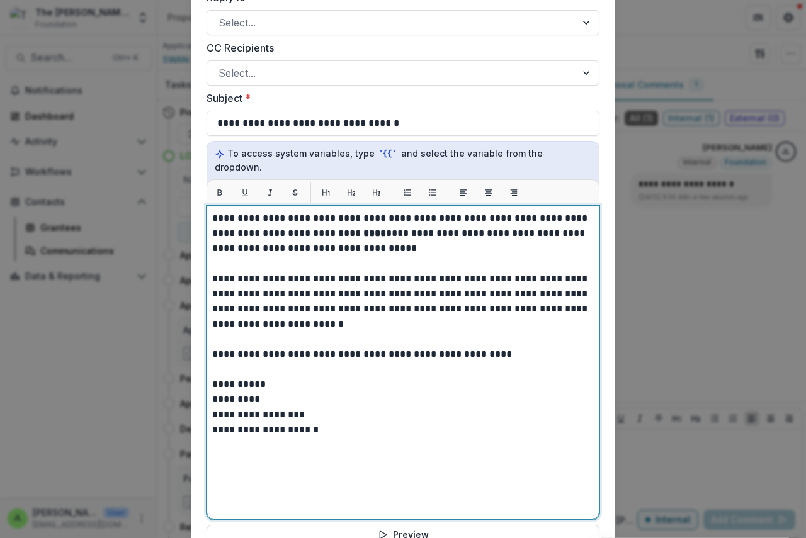
click at [363, 229] on strong "****" at bounding box center [374, 233] width 23 height 9
click at [462, 229] on strong "**********" at bounding box center [454, 233] width 182 height 9
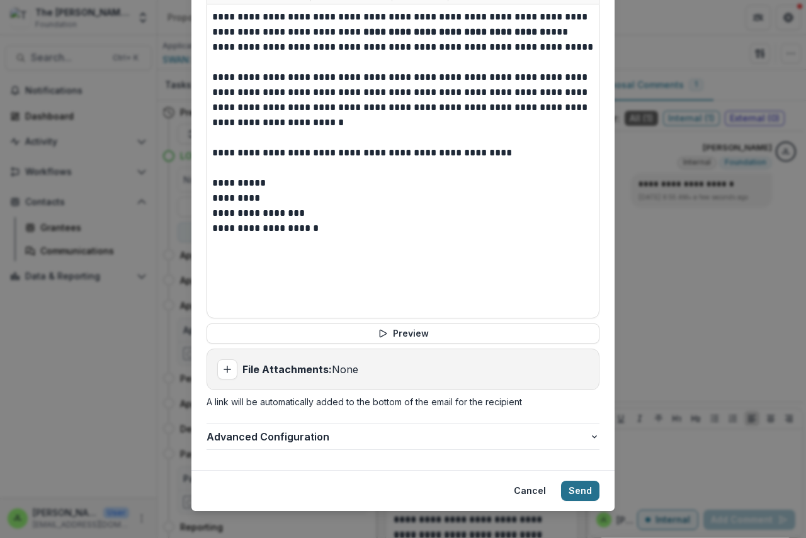
click at [574, 481] on button "Send" at bounding box center [580, 491] width 38 height 20
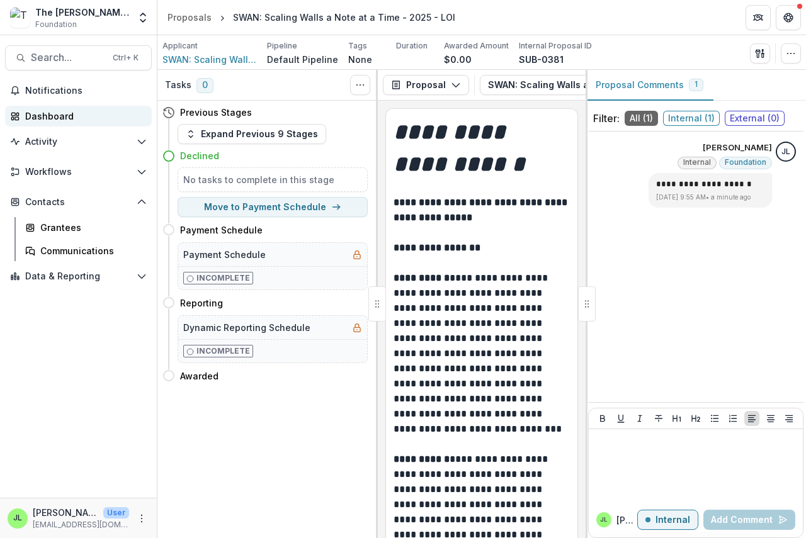
click at [56, 114] on div "Dashboard" at bounding box center [83, 116] width 116 height 13
